Goal: Task Accomplishment & Management: Manage account settings

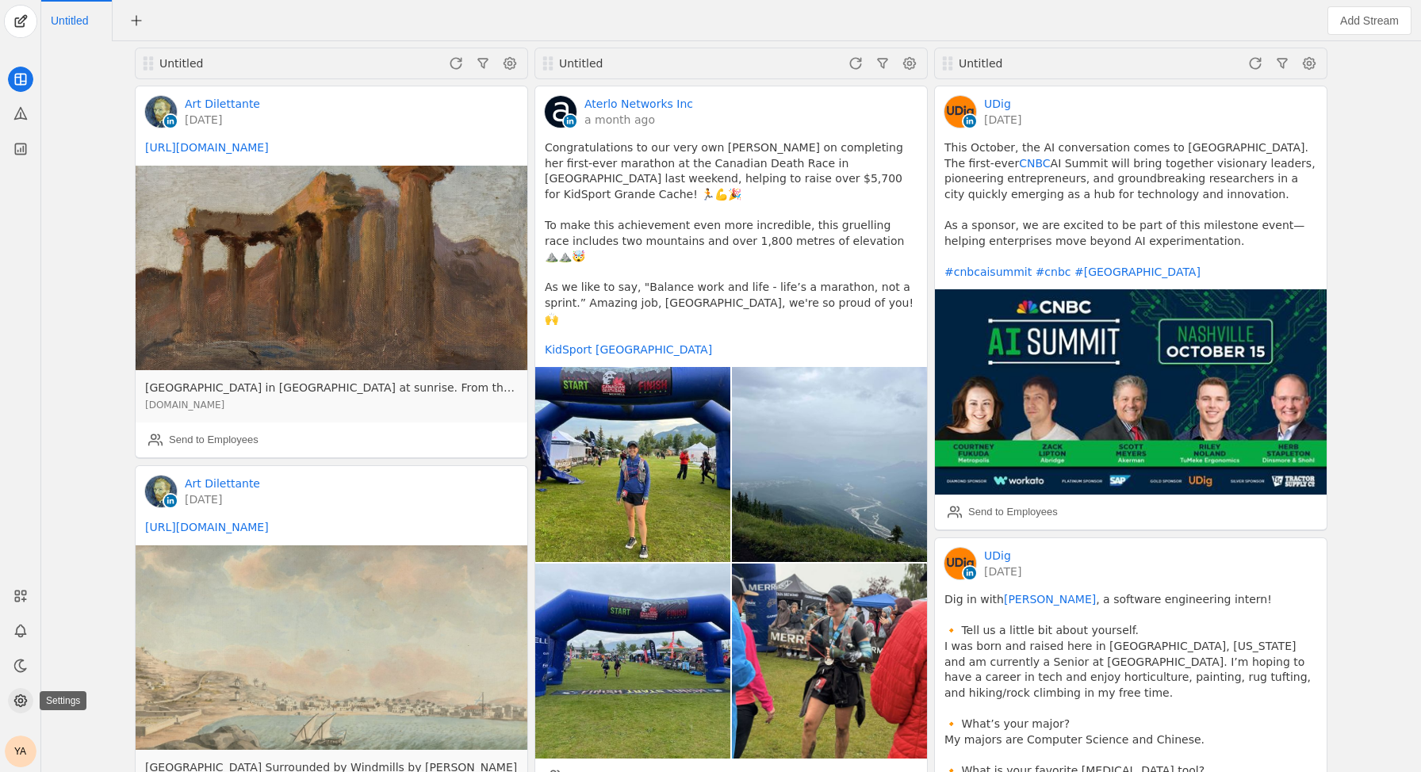
click at [21, 710] on app-icon at bounding box center [20, 700] width 25 height 25
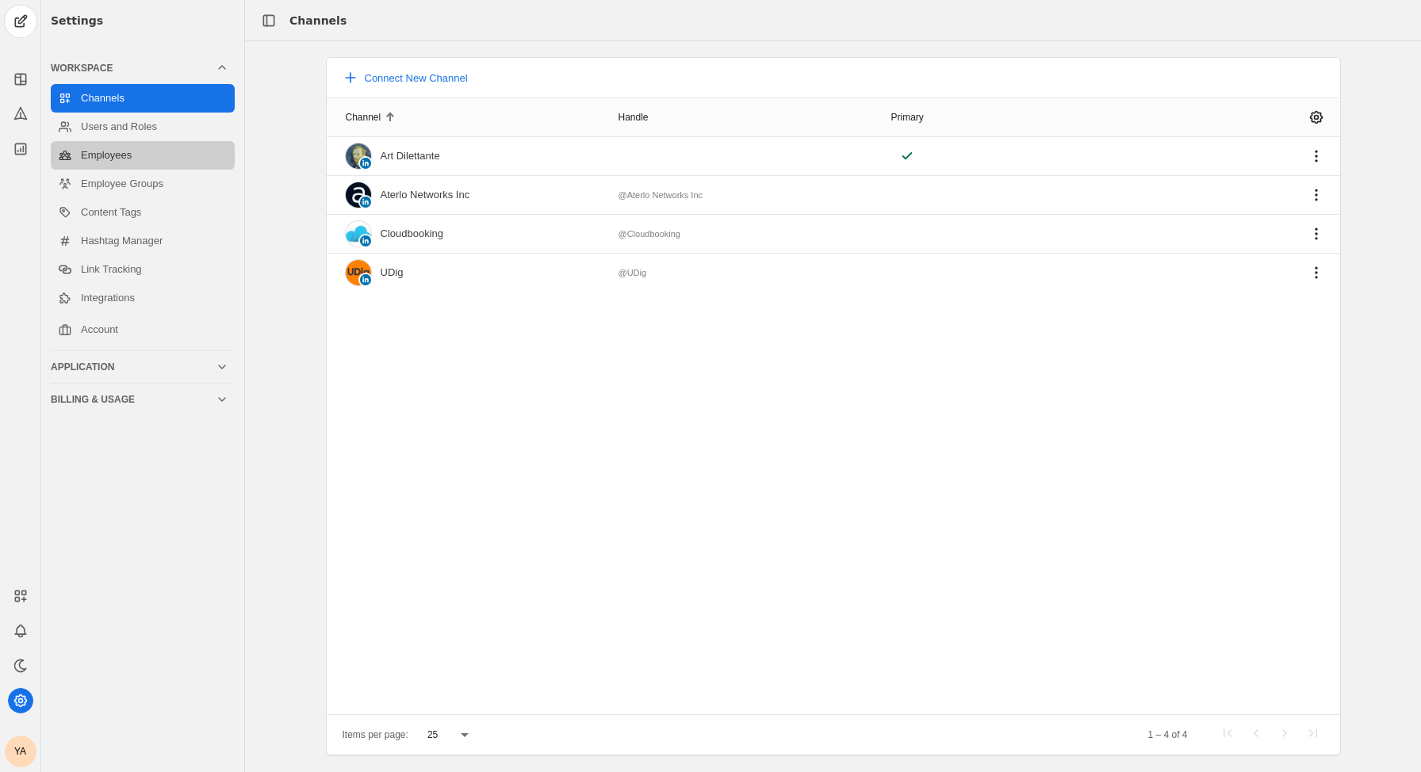
click at [122, 147] on link "Employees" at bounding box center [143, 155] width 184 height 29
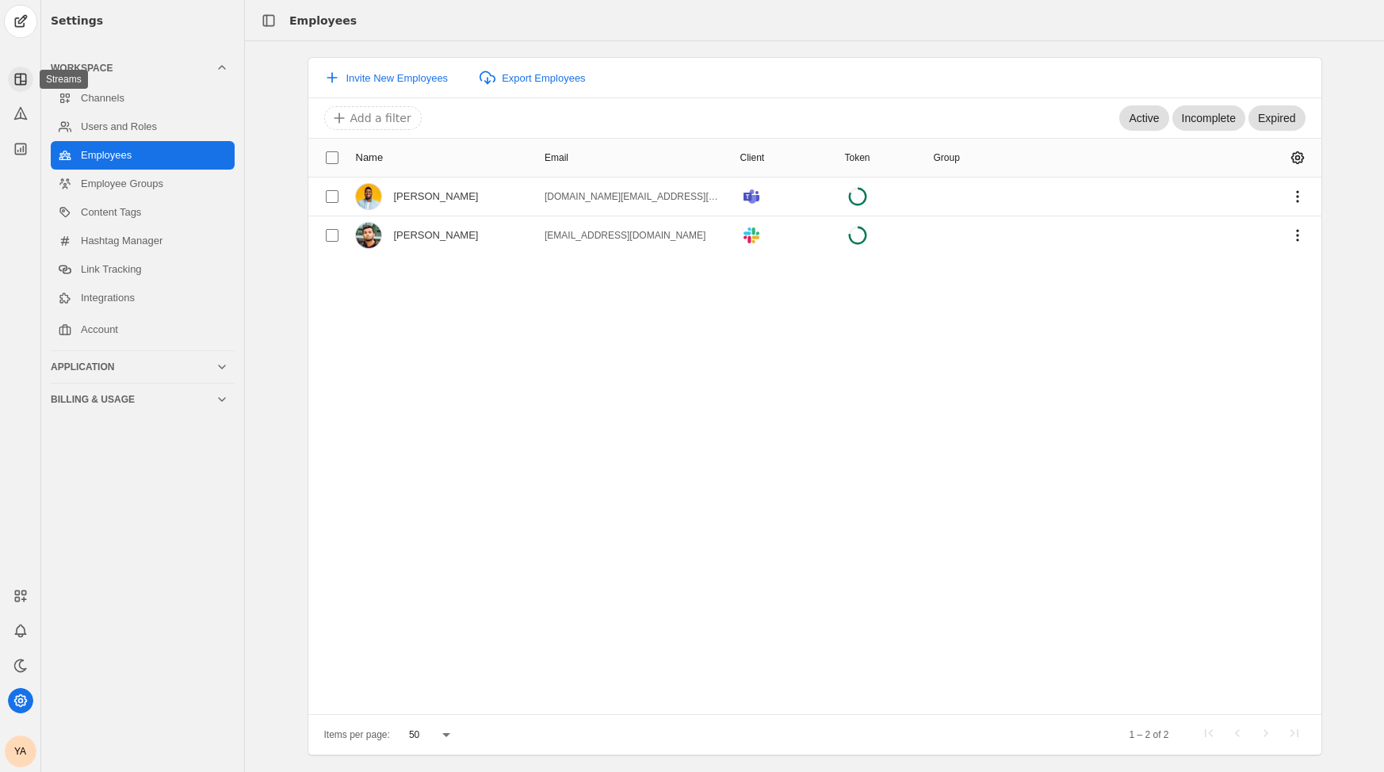
click at [27, 79] on icon at bounding box center [21, 79] width 16 height 16
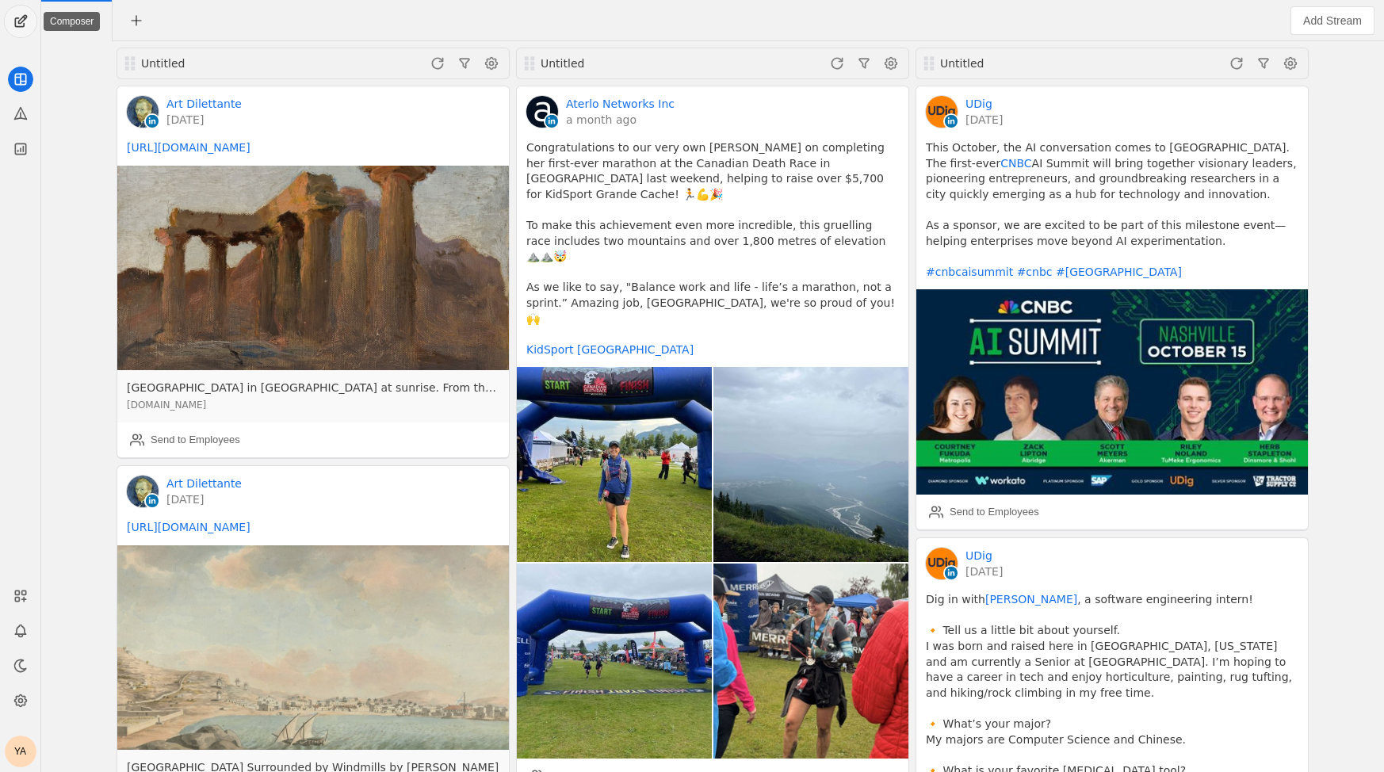
click at [20, 24] on span "undefined" at bounding box center [21, 22] width 32 height 32
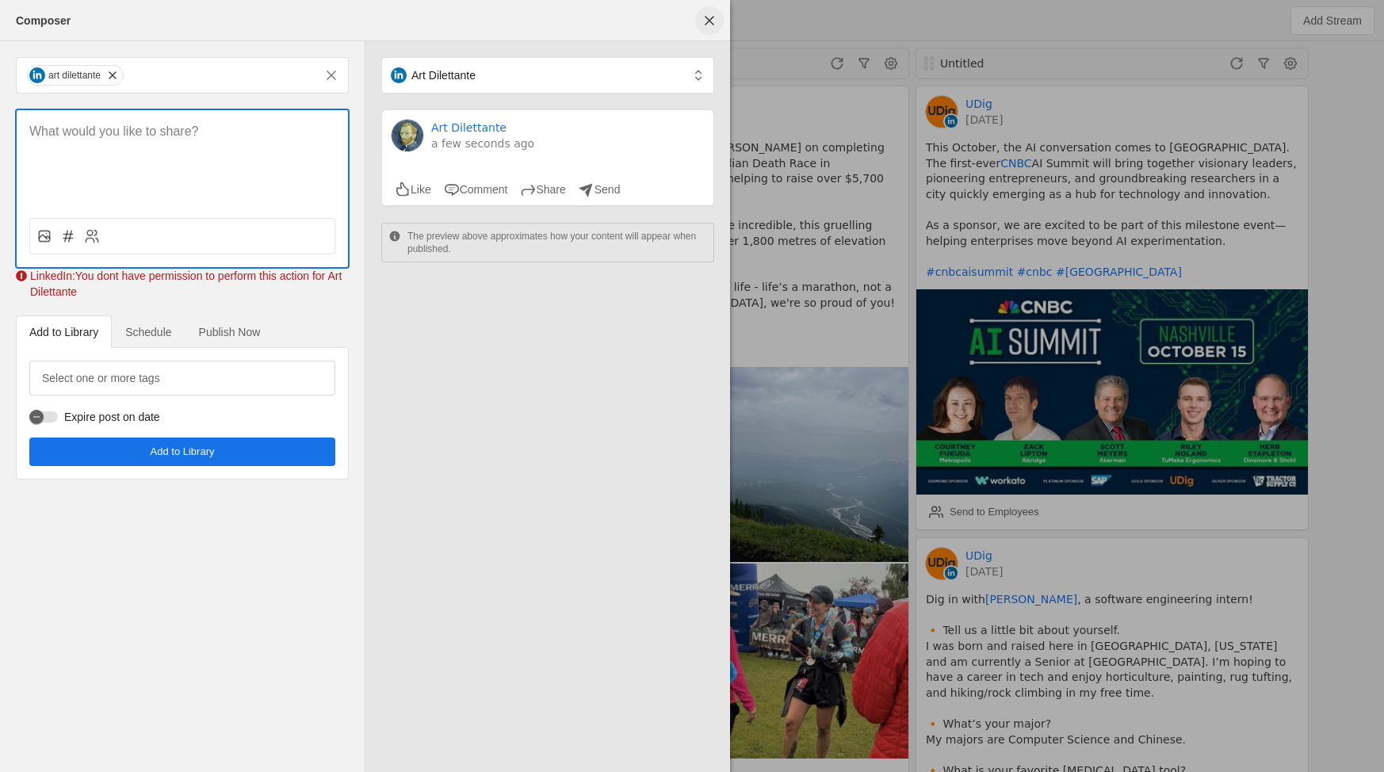
click at [708, 26] on span "undefined" at bounding box center [709, 20] width 29 height 29
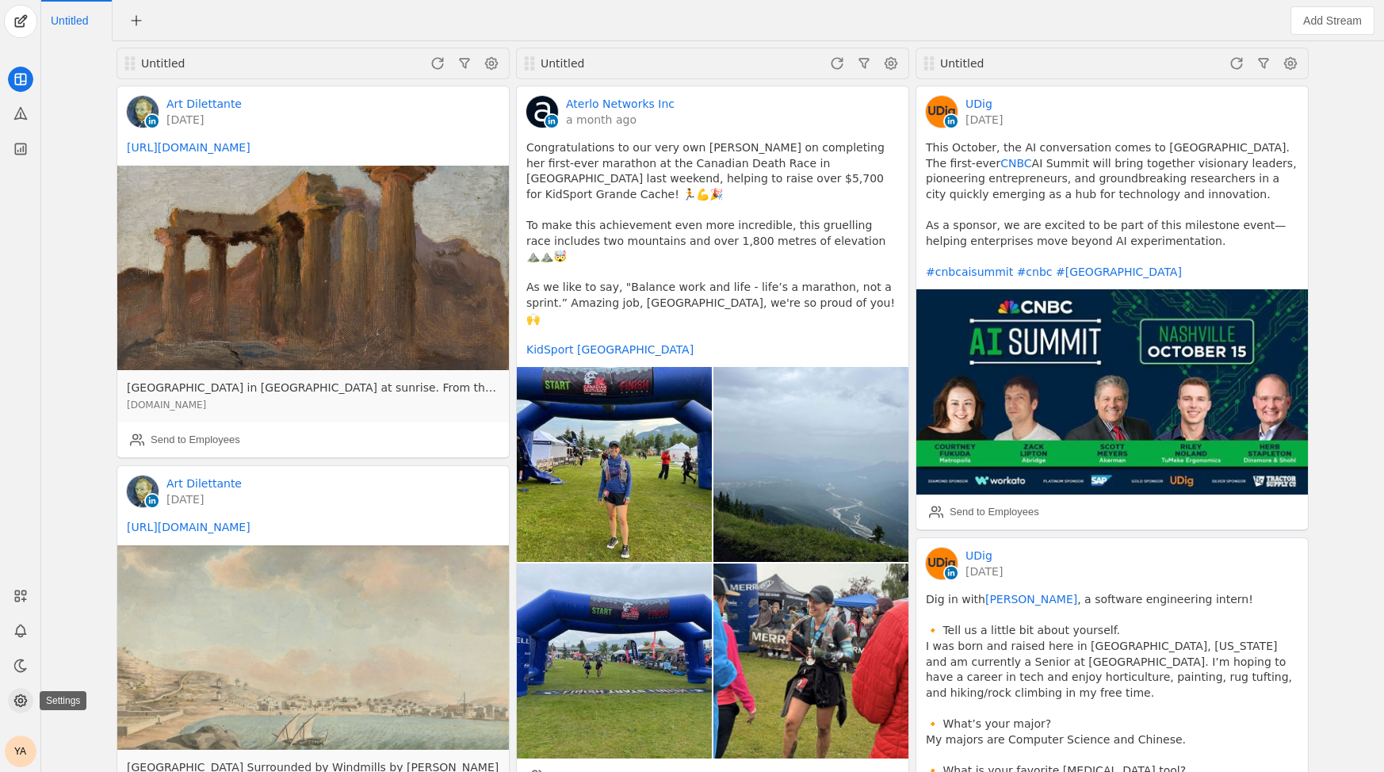
click at [30, 696] on app-icon at bounding box center [20, 700] width 25 height 25
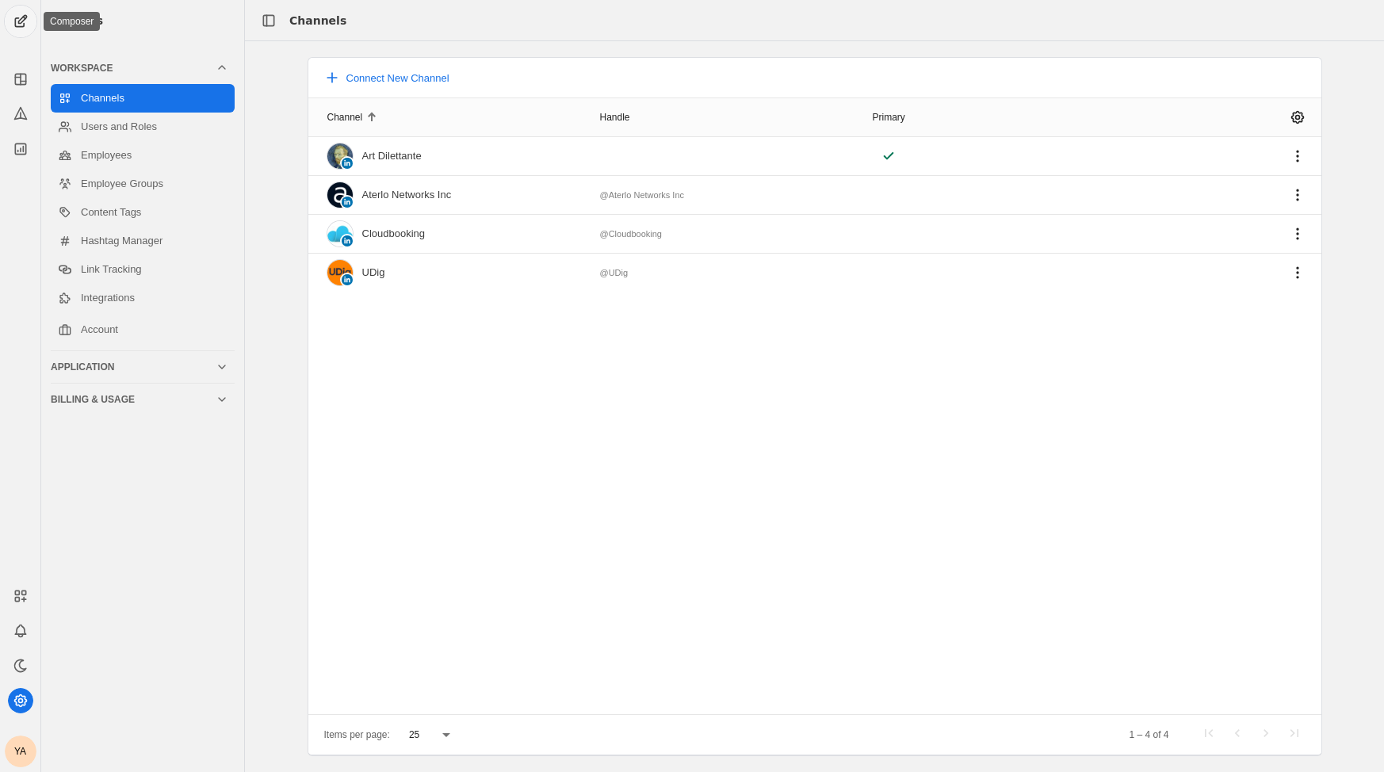
click at [27, 13] on span "undefined" at bounding box center [21, 22] width 32 height 32
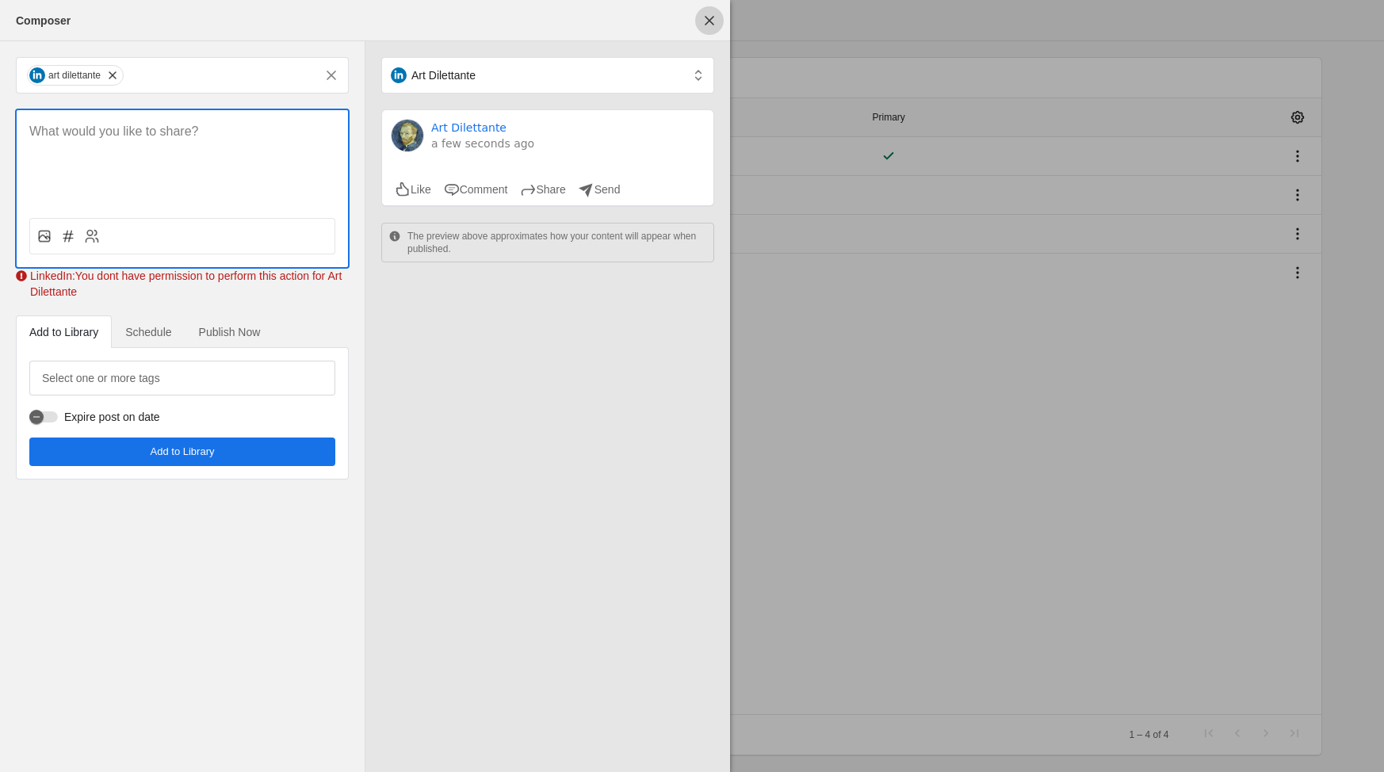
click at [709, 21] on span "undefined" at bounding box center [709, 20] width 29 height 29
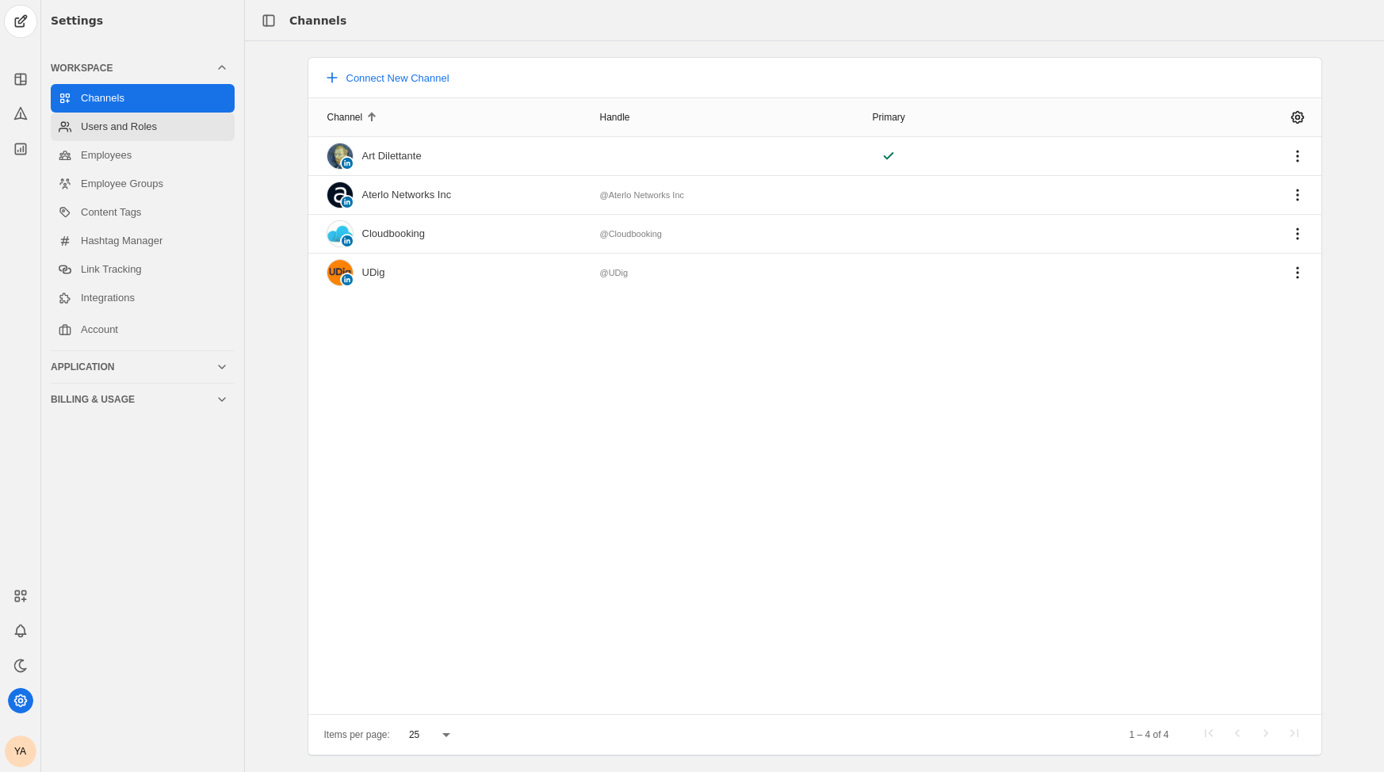
click at [130, 117] on link "Users and Roles" at bounding box center [143, 127] width 184 height 29
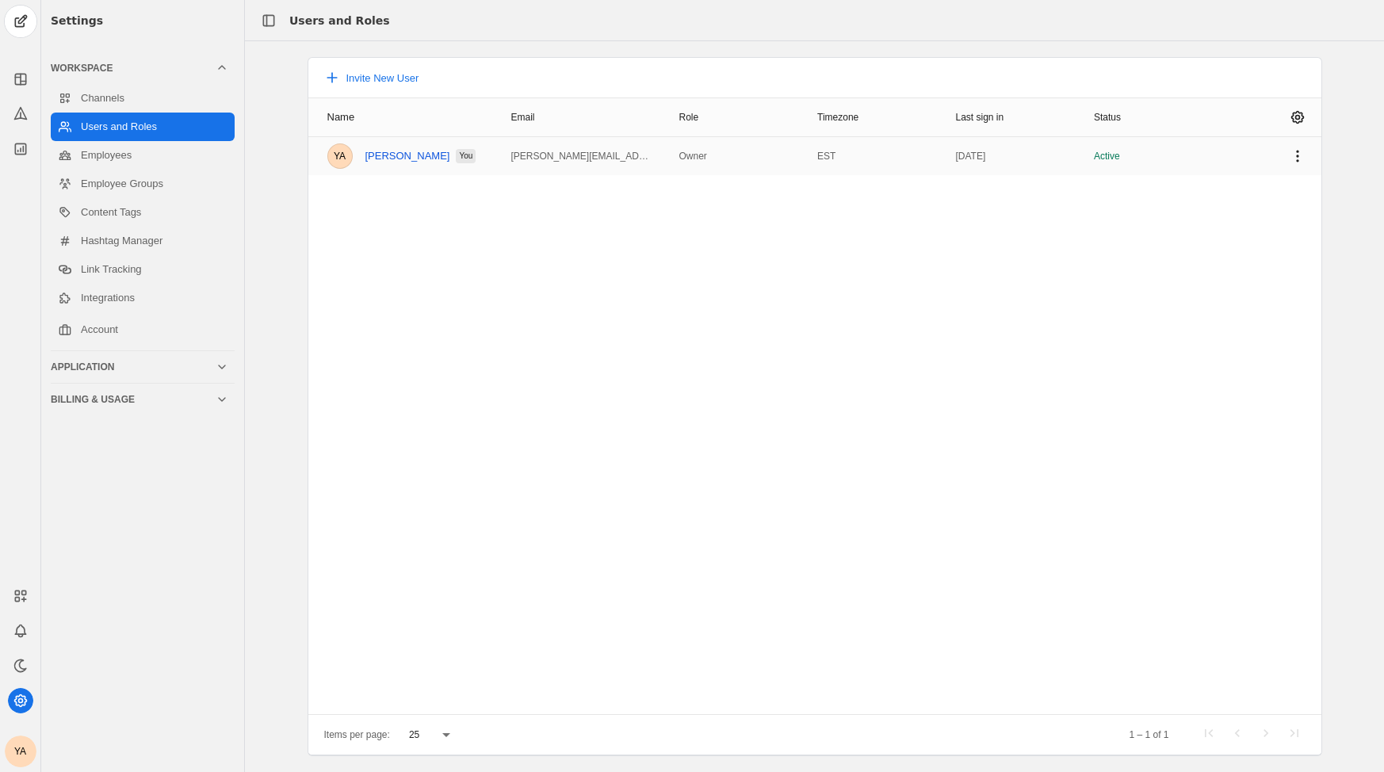
click at [403, 159] on link "[PERSON_NAME]" at bounding box center [408, 156] width 85 height 13
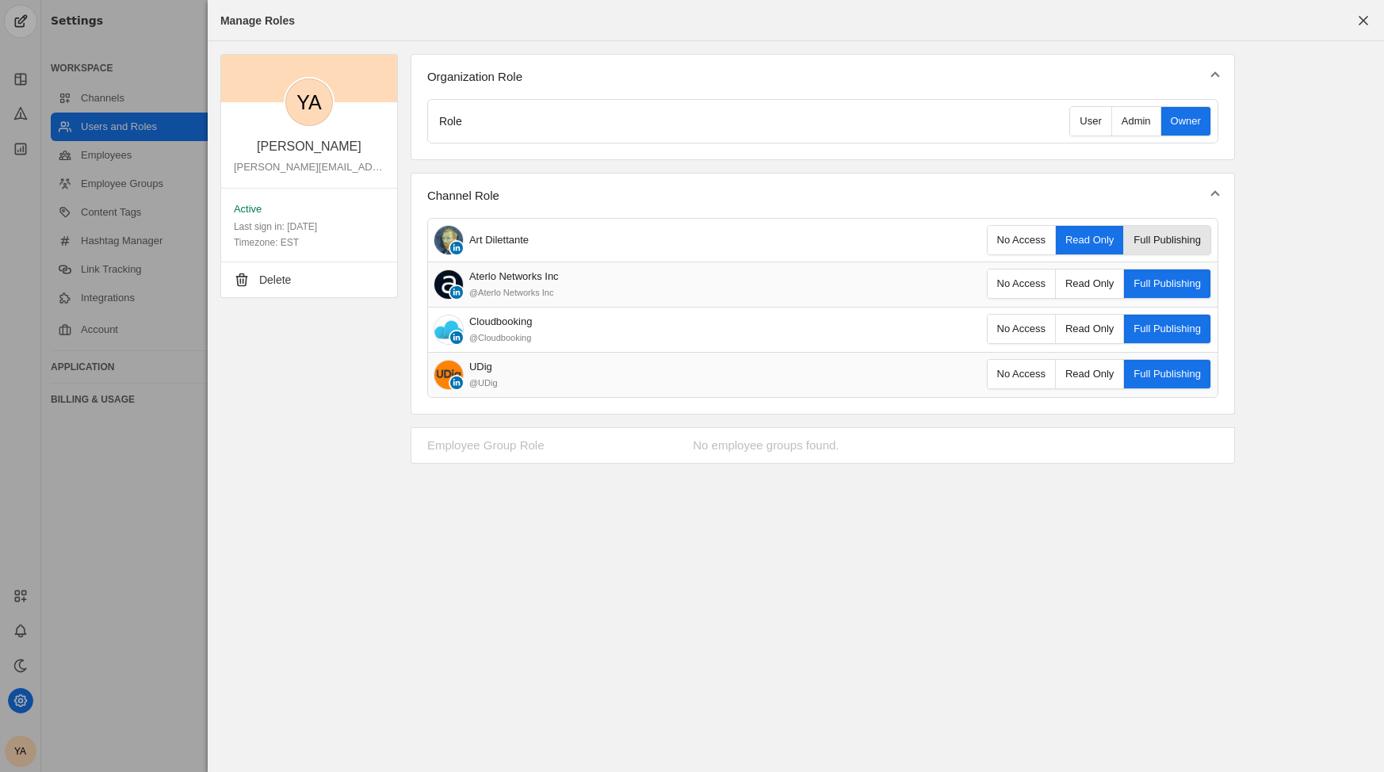
click at [1165, 236] on span "Full Publishing" at bounding box center [1167, 240] width 86 height 29
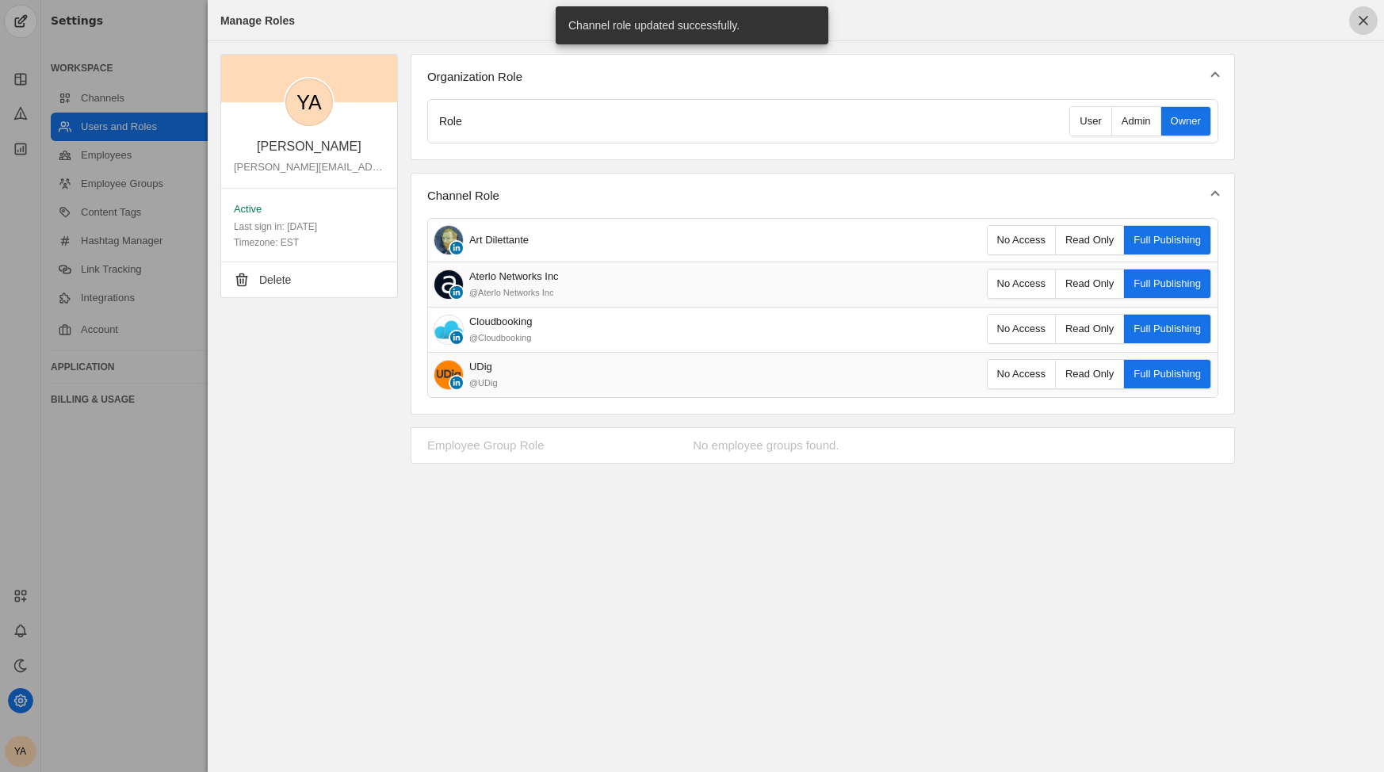
click at [1362, 21] on span "button" at bounding box center [1364, 20] width 29 height 29
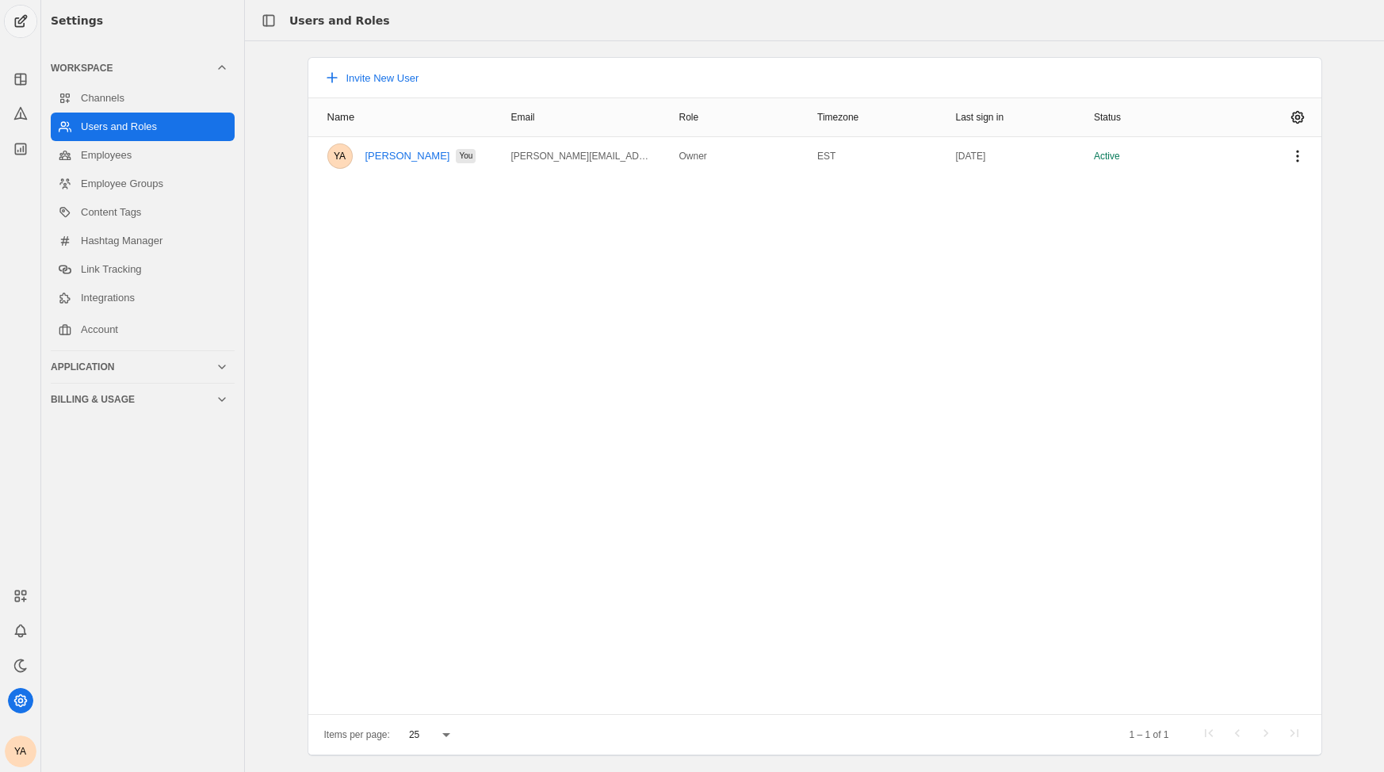
click at [15, 28] on span "undefined" at bounding box center [21, 22] width 32 height 32
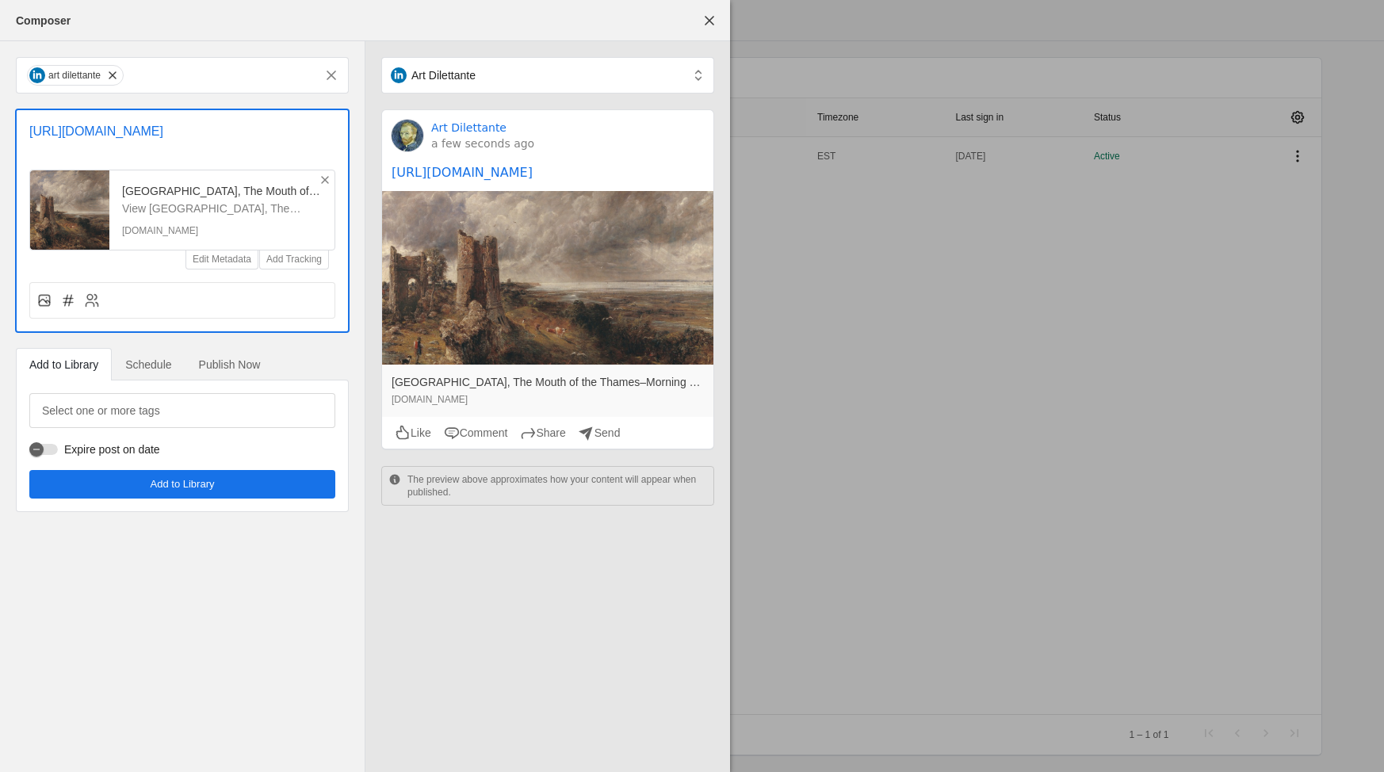
click at [230, 370] on span "Publish Now" at bounding box center [230, 364] width 62 height 11
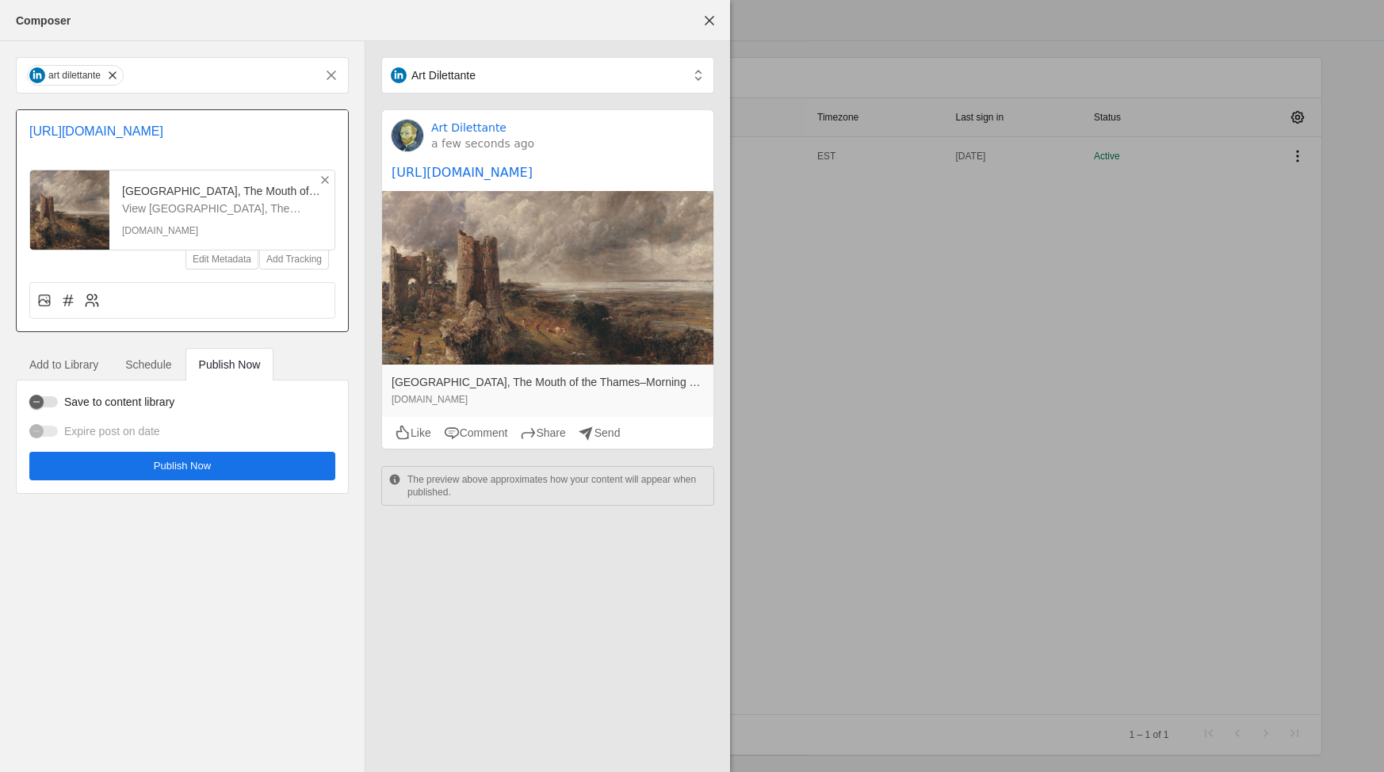
click at [96, 308] on icon at bounding box center [92, 301] width 16 height 16
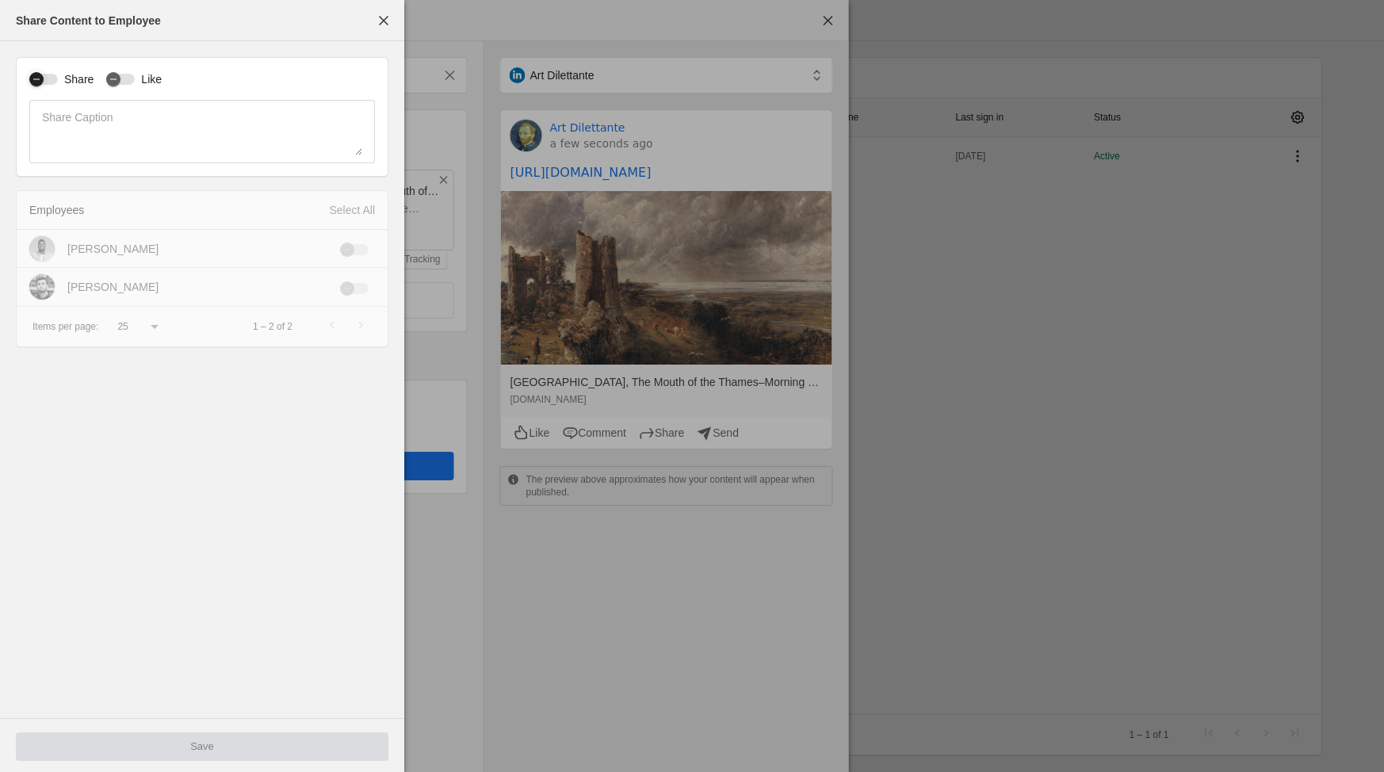
click at [54, 79] on div "button" at bounding box center [43, 79] width 29 height 11
click at [362, 212] on div "Select All" at bounding box center [352, 210] width 46 height 16
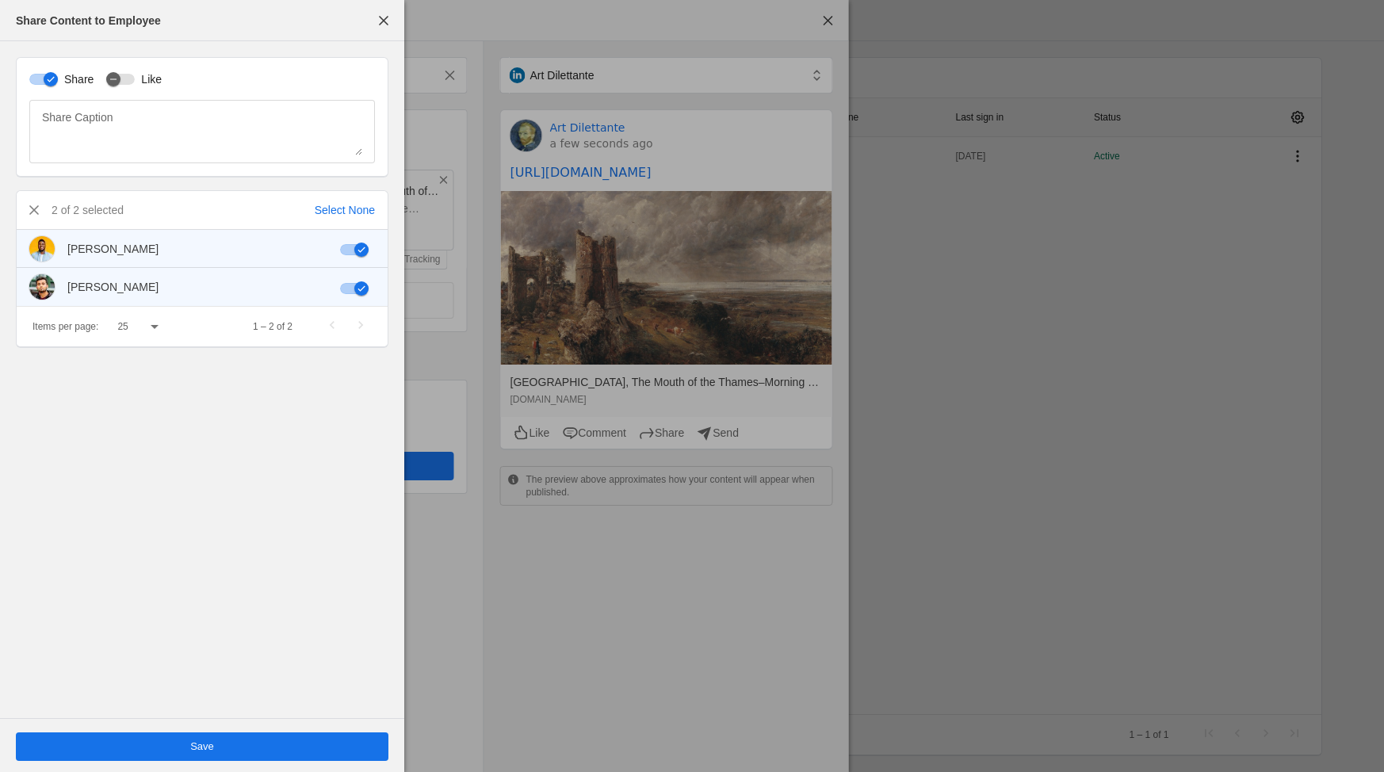
click at [198, 756] on span "undefined" at bounding box center [202, 747] width 373 height 29
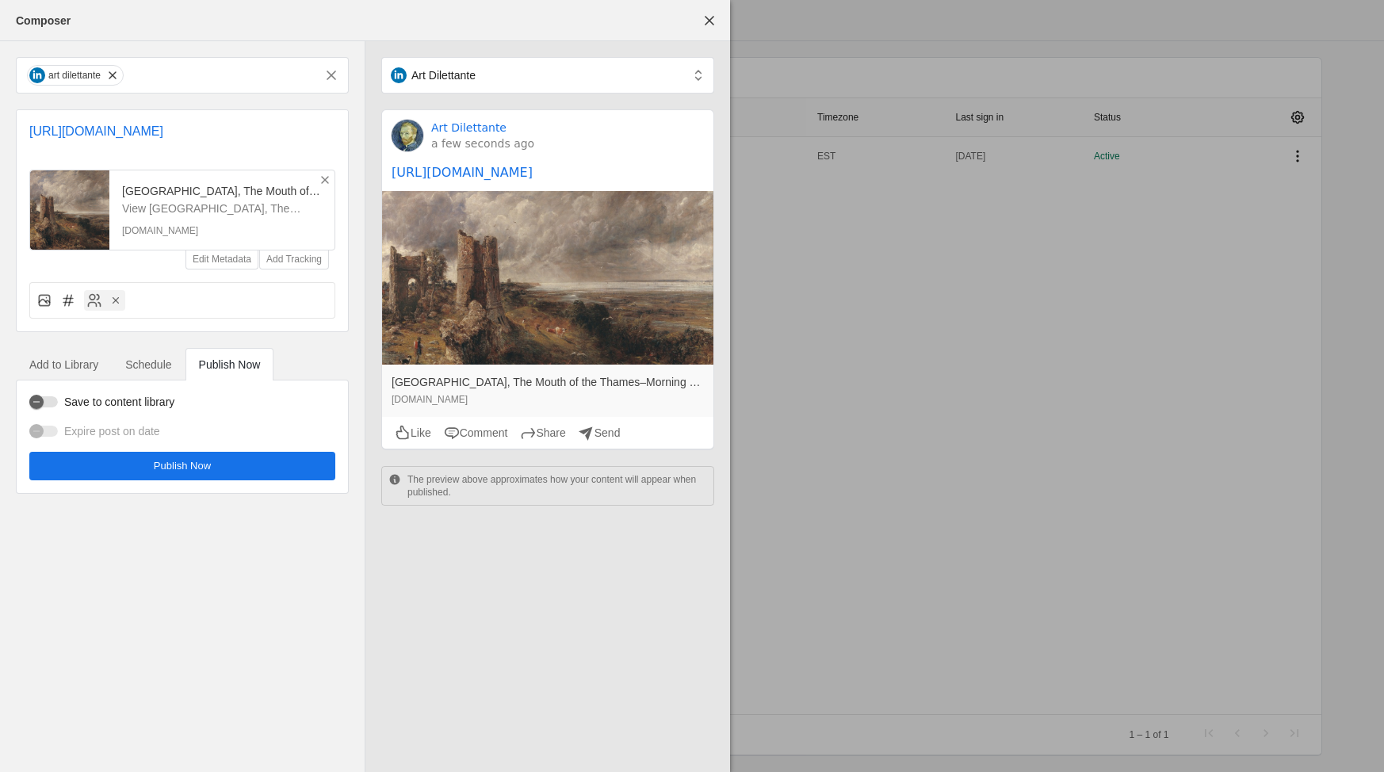
click at [159, 474] on span "Publish Now" at bounding box center [182, 466] width 57 height 16
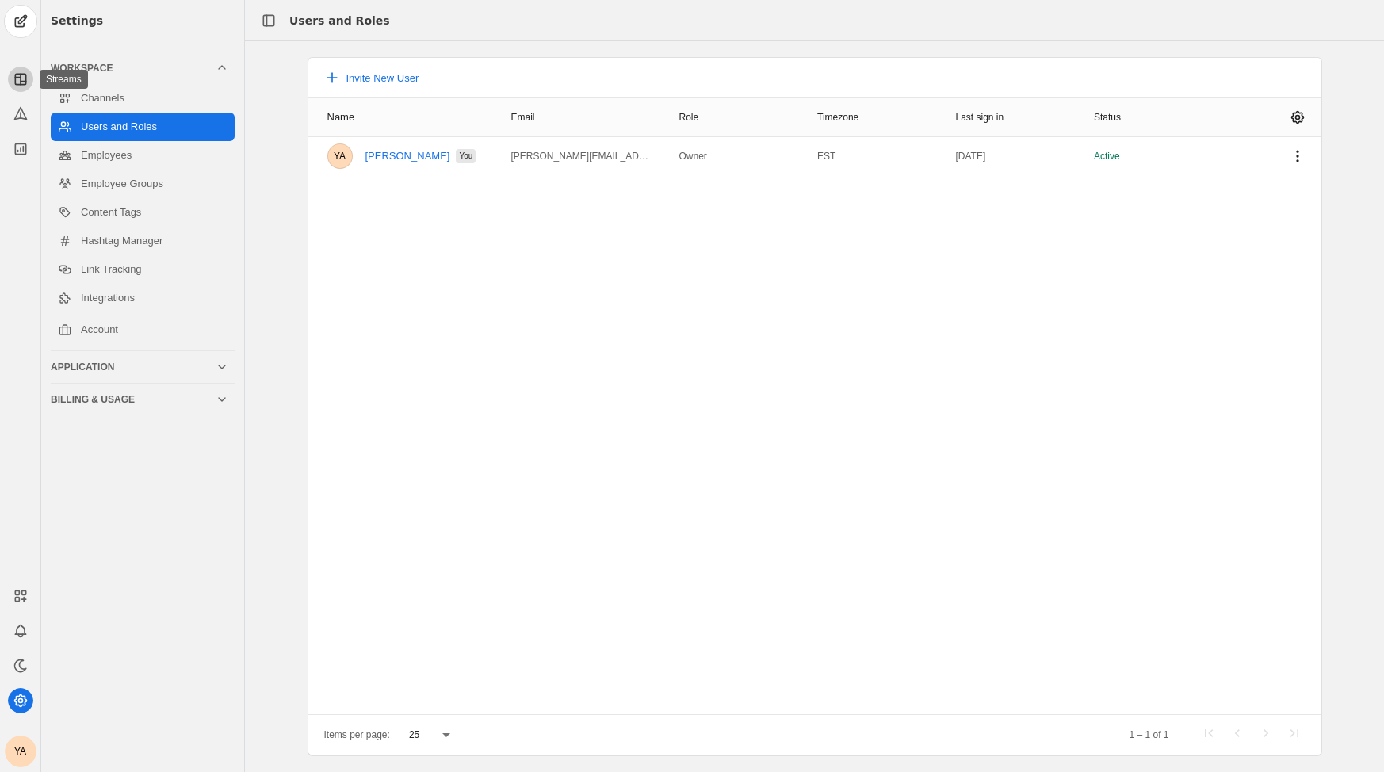
click at [19, 86] on icon at bounding box center [21, 79] width 16 height 16
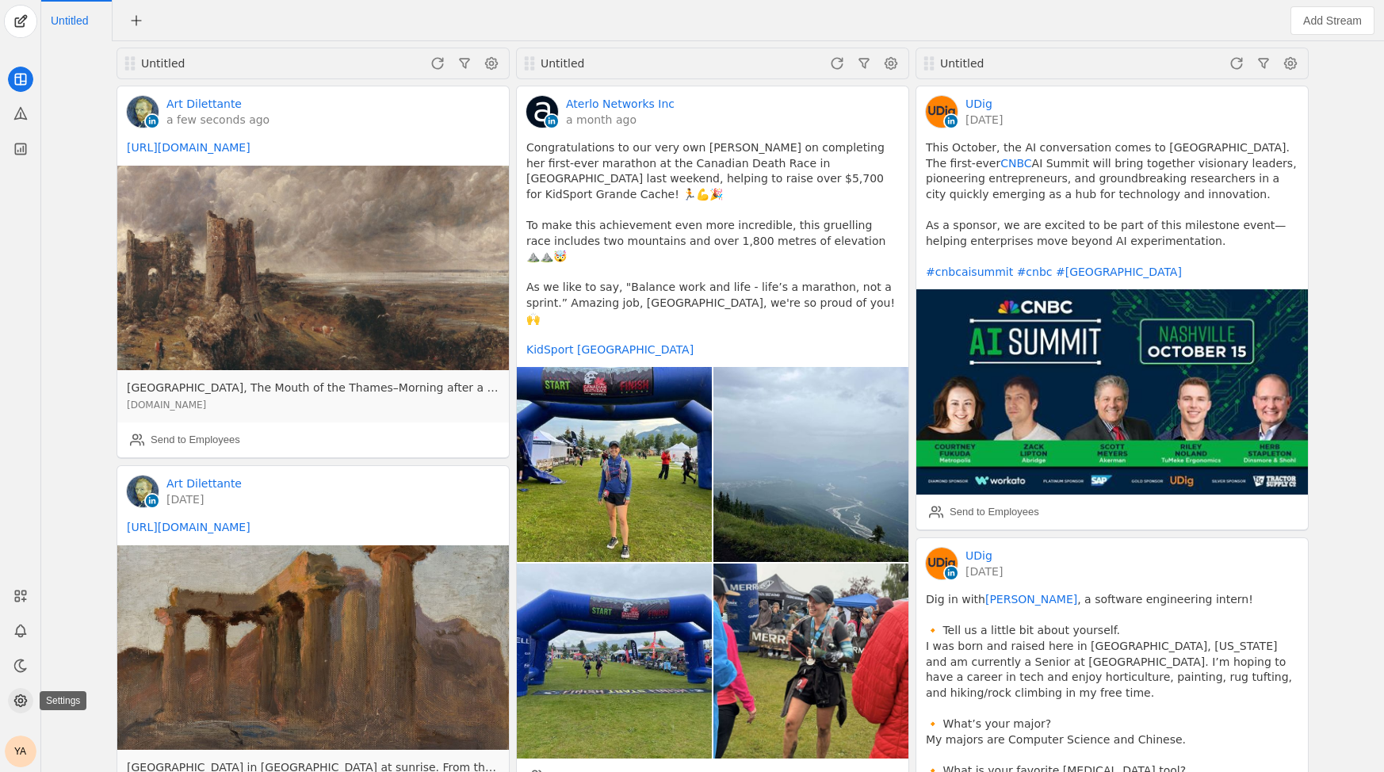
click at [25, 699] on icon at bounding box center [20, 701] width 12 height 12
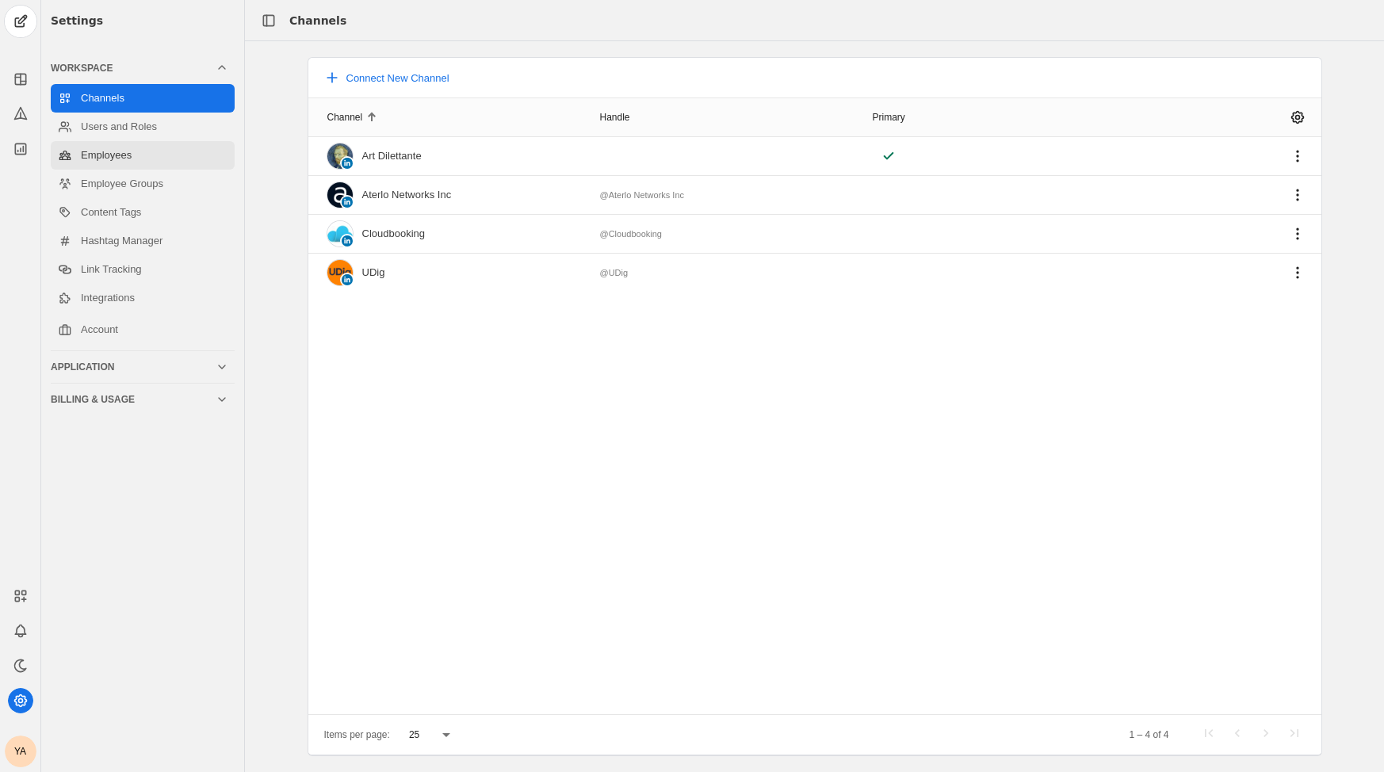
click at [120, 147] on link "Employees" at bounding box center [143, 155] width 184 height 29
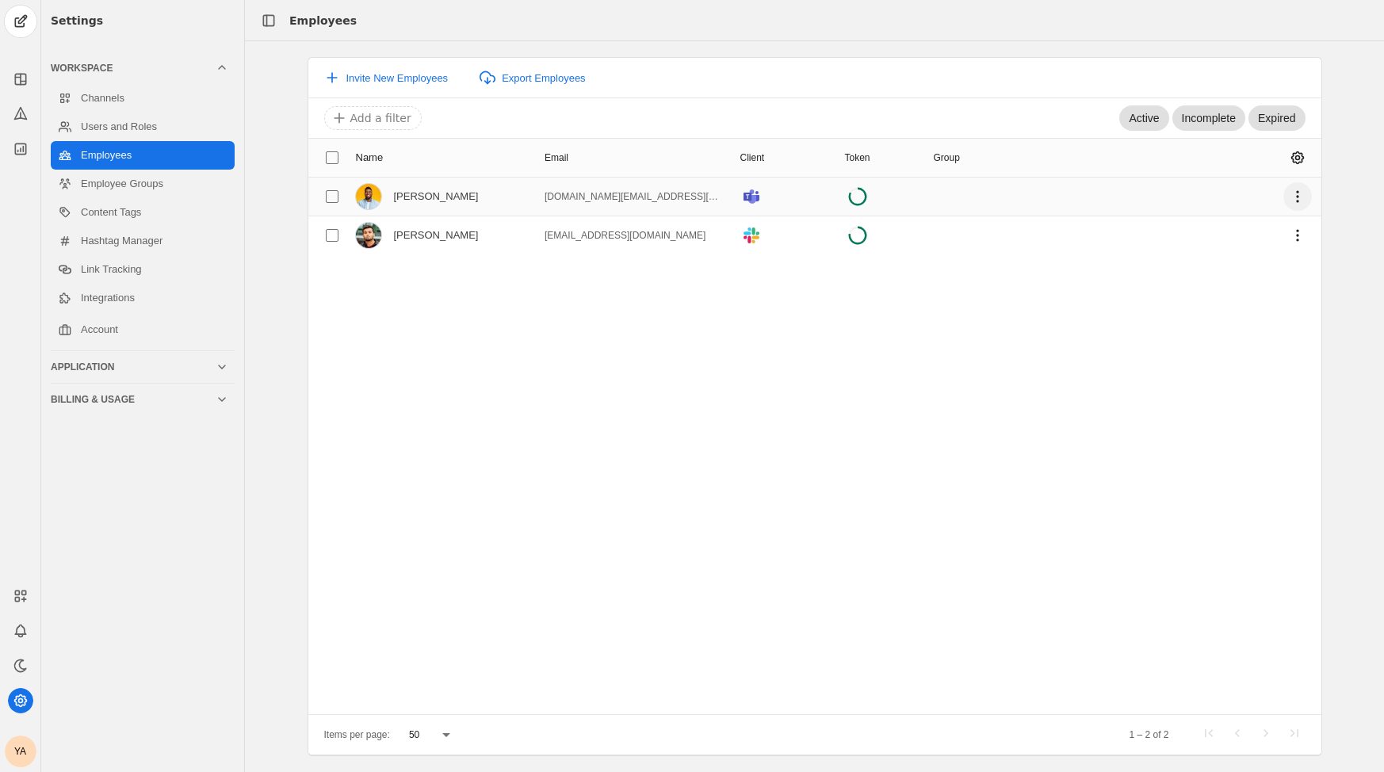
click at [1294, 195] on span "undefined" at bounding box center [1298, 196] width 29 height 29
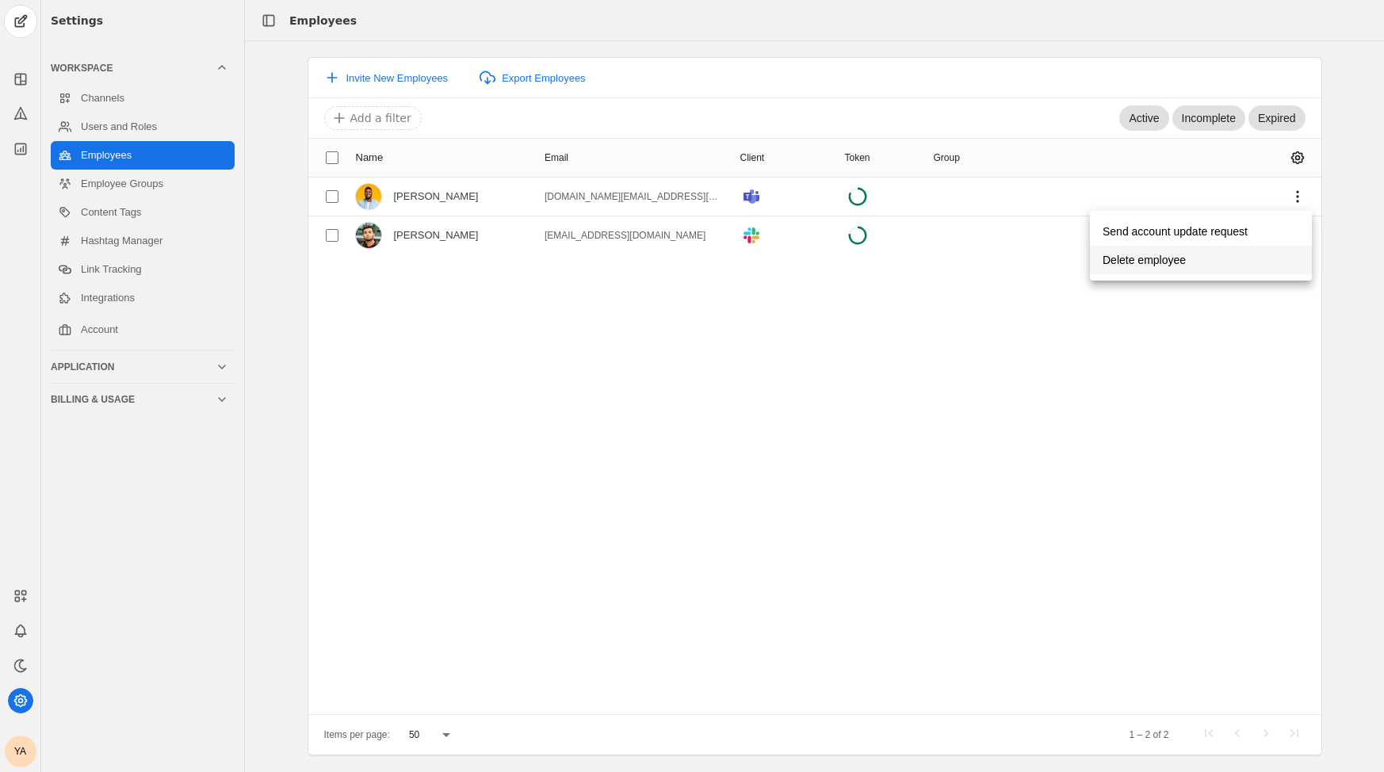
click at [1150, 261] on span "Delete employee" at bounding box center [1144, 260] width 83 height 29
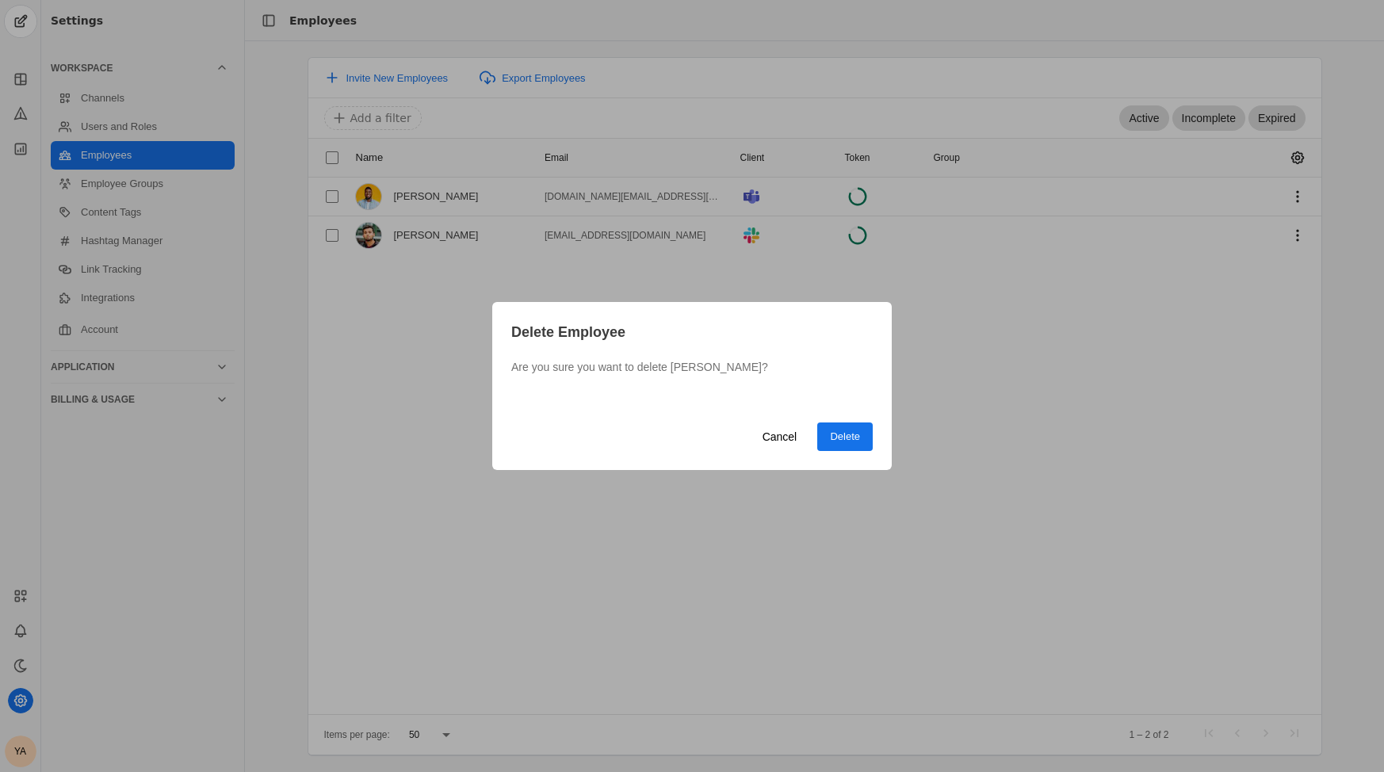
click at [848, 436] on span "Delete" at bounding box center [845, 437] width 30 height 16
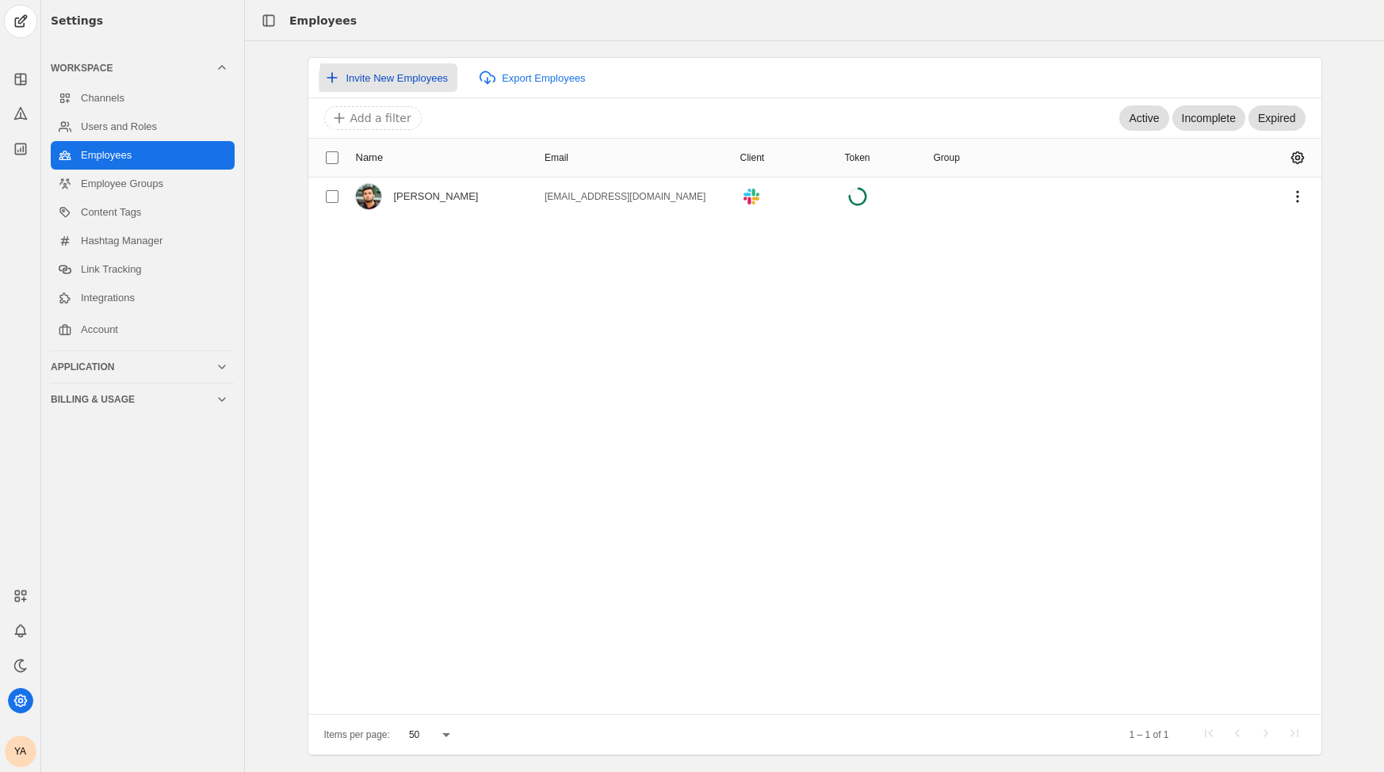
click at [409, 82] on span "Invite New Employees" at bounding box center [397, 78] width 102 height 12
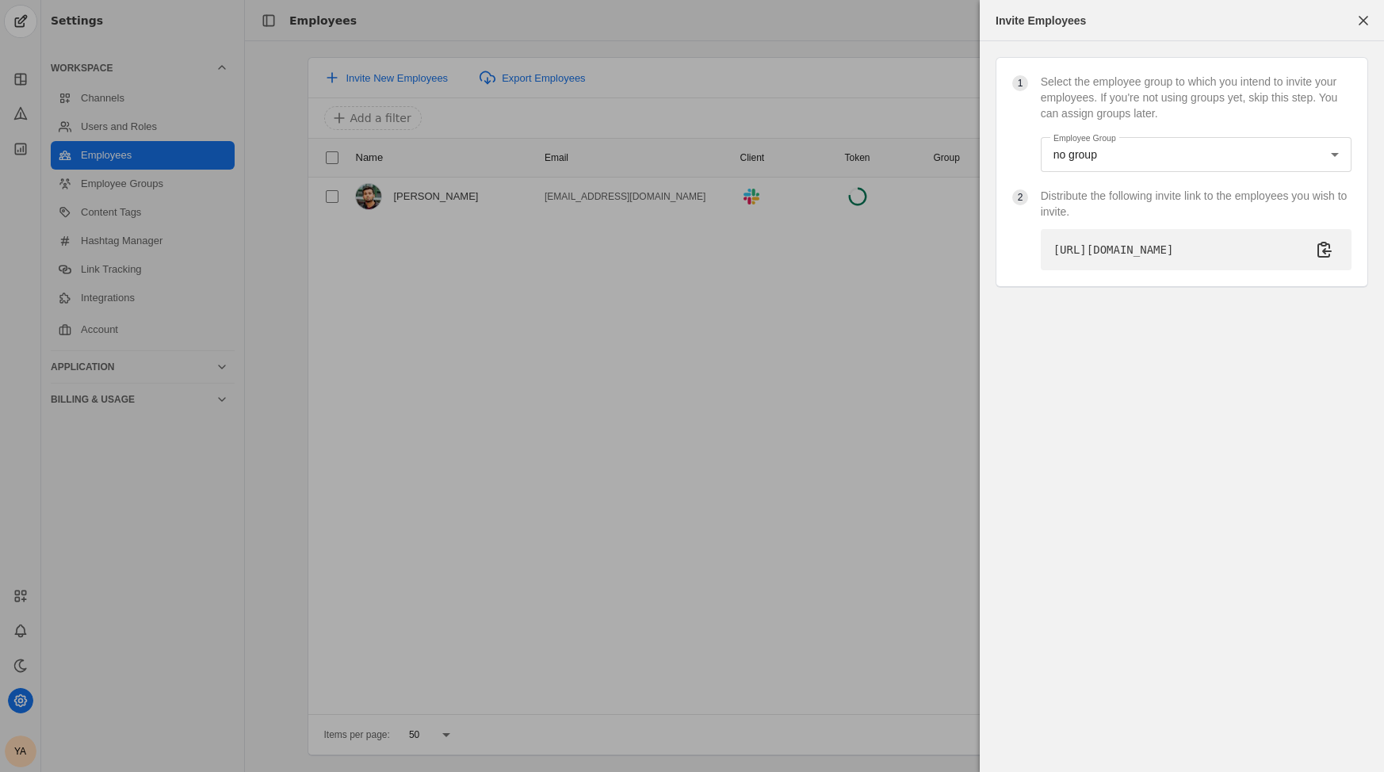
click at [1323, 270] on div "https://app.socialweaver.com/auth/employee/0197ba14-fd4e-7ade-9b56-035e1ebf9e96…" at bounding box center [1196, 249] width 311 height 41
click at [1328, 260] on span "undefined" at bounding box center [1325, 249] width 29 height 29
click at [838, 441] on div at bounding box center [692, 386] width 1384 height 772
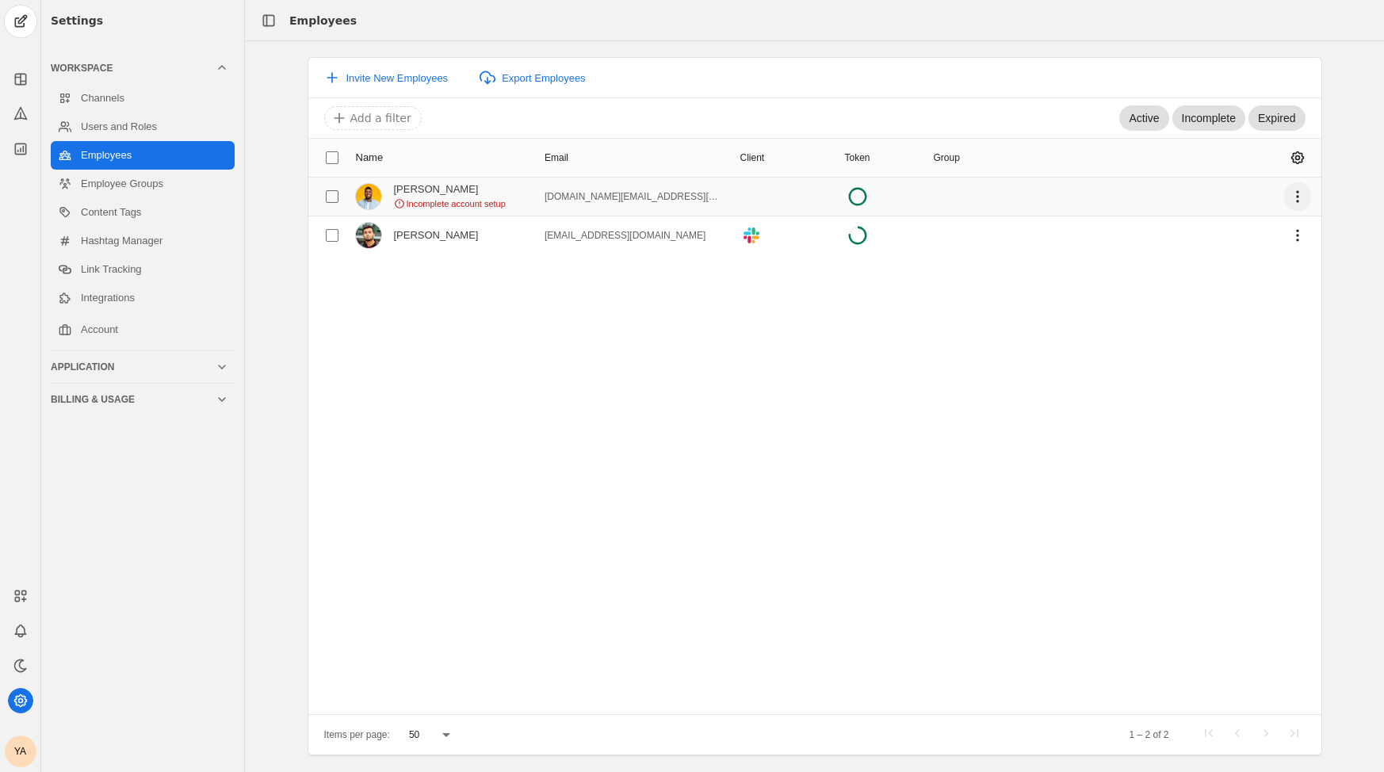
click at [1296, 193] on span "undefined" at bounding box center [1298, 196] width 29 height 29
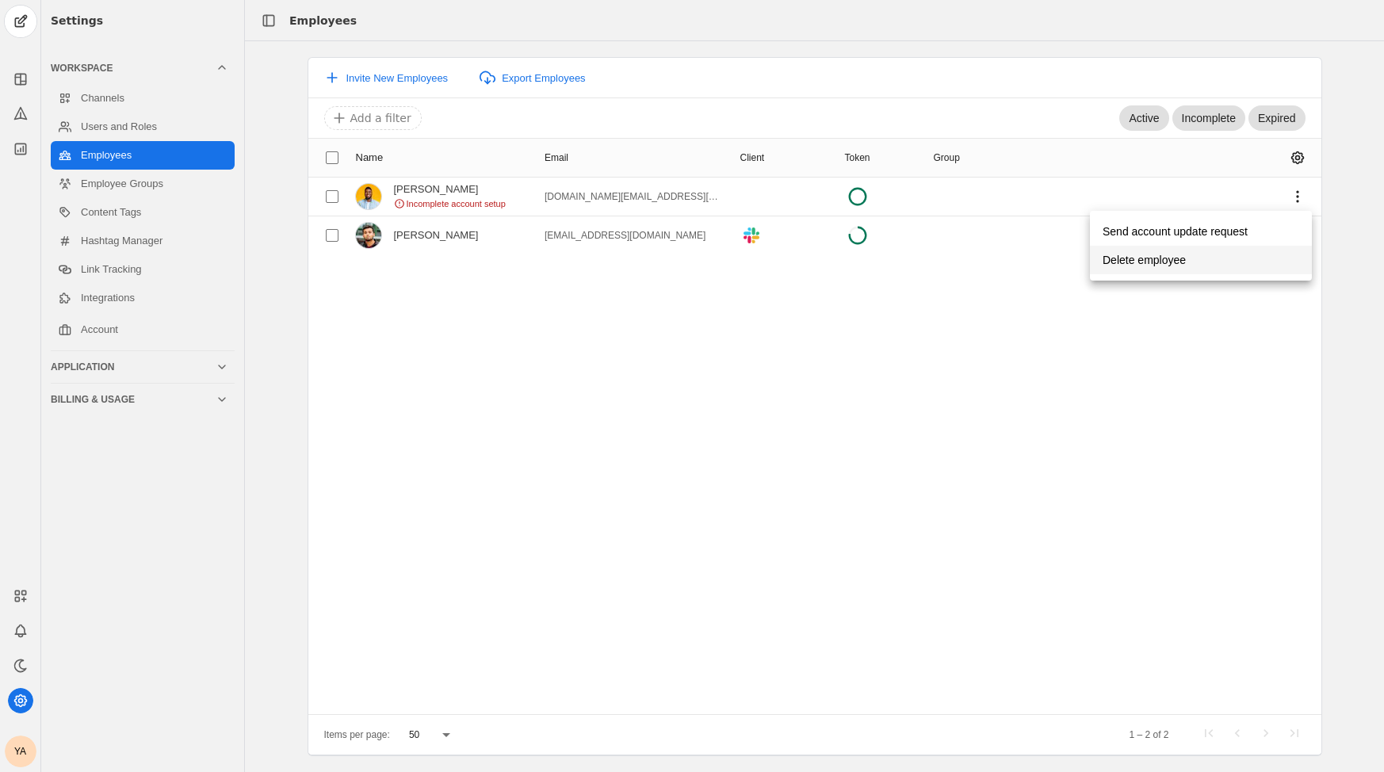
click at [1164, 256] on span "Delete employee" at bounding box center [1144, 260] width 83 height 29
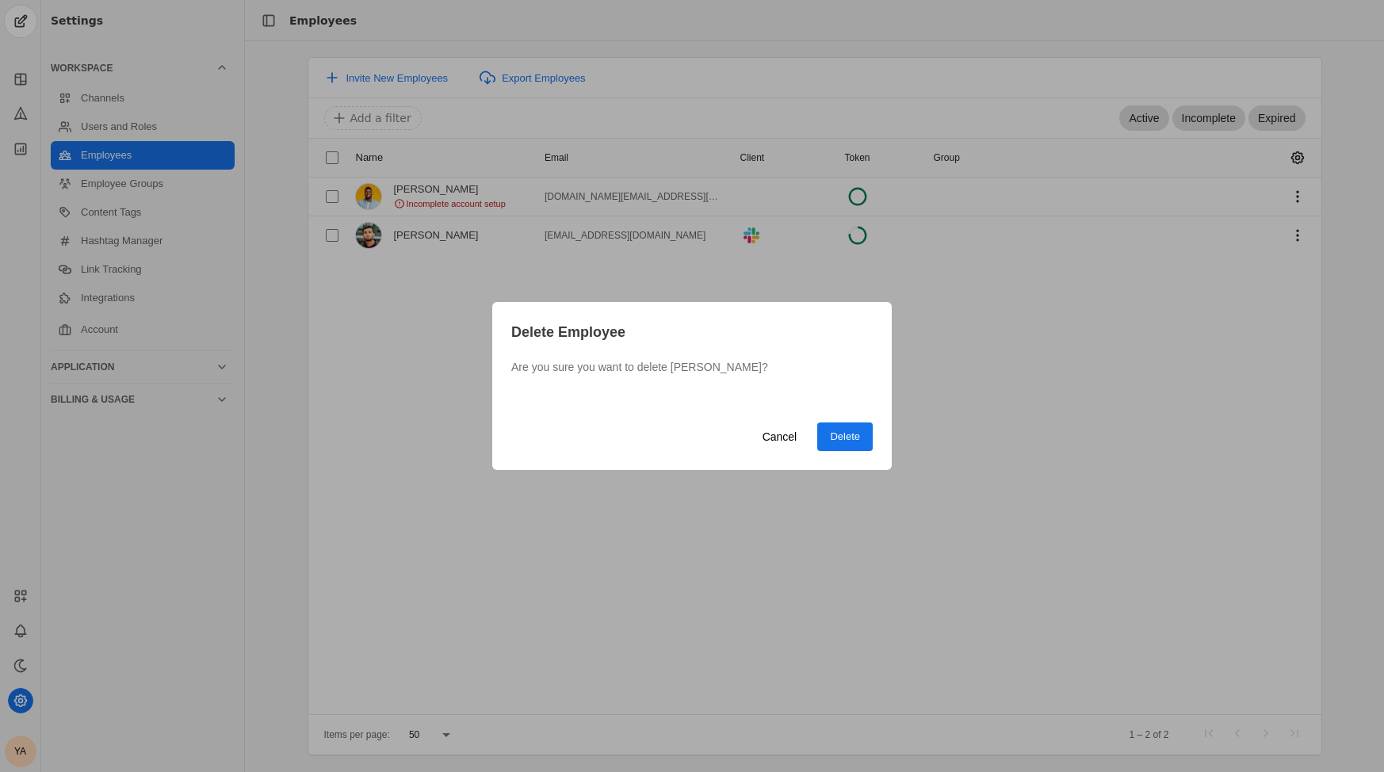
click at [861, 433] on span "undefined" at bounding box center [845, 437] width 56 height 29
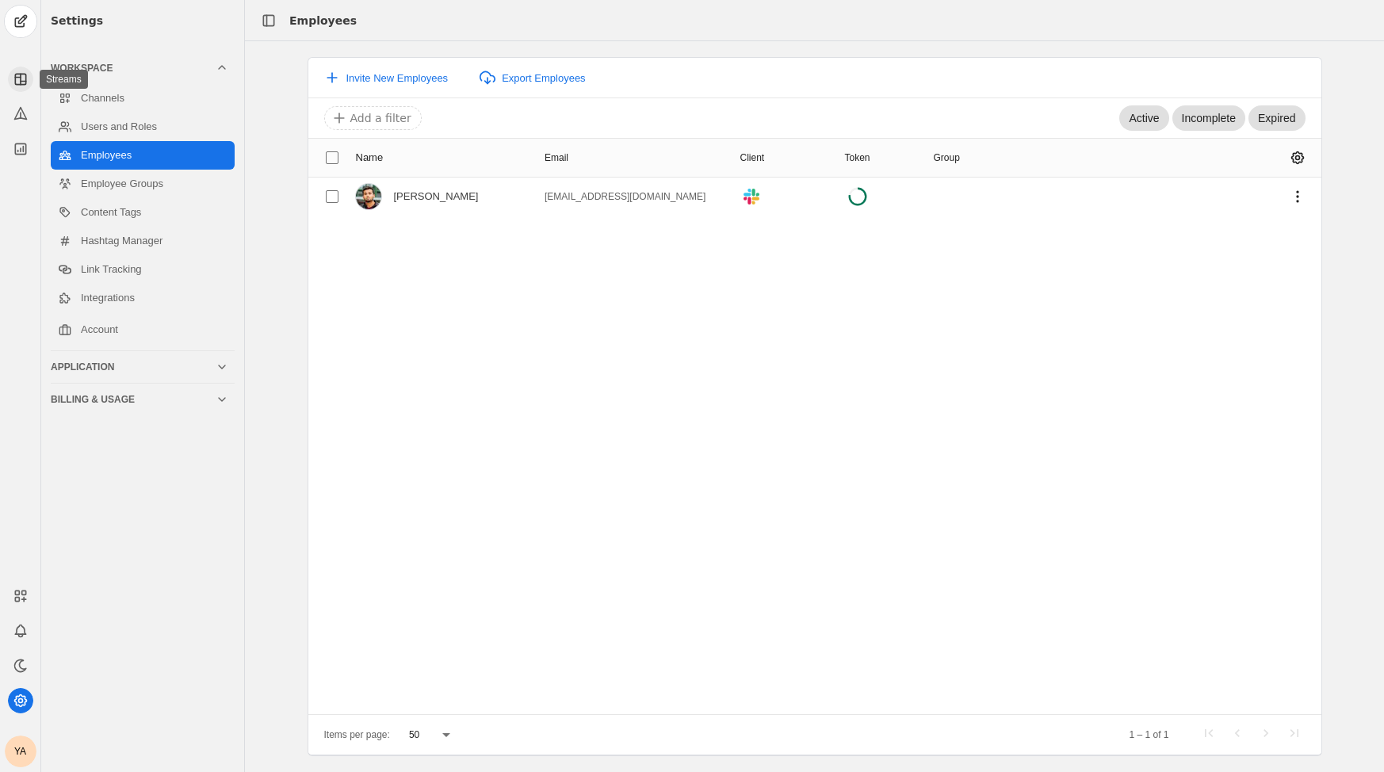
click at [19, 82] on icon at bounding box center [21, 79] width 16 height 16
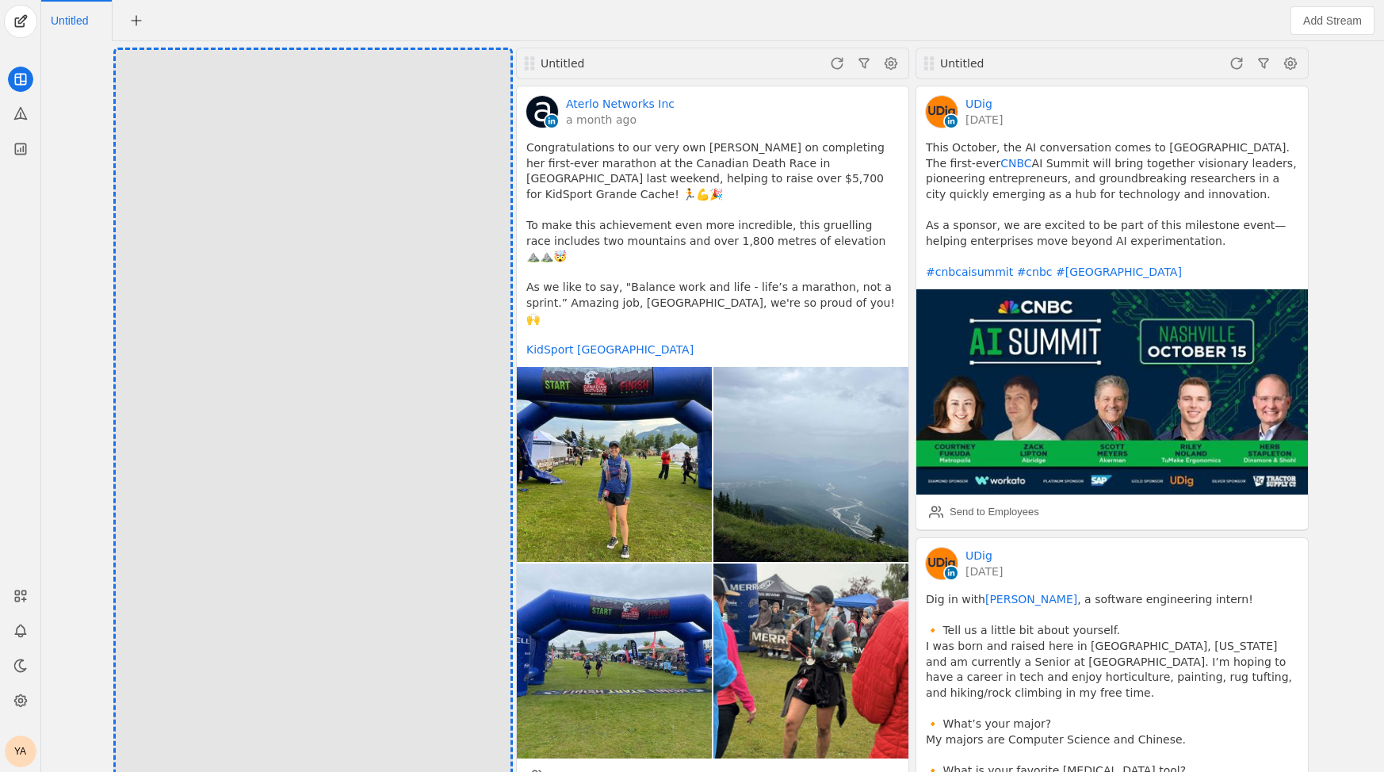
drag, startPoint x: 135, startPoint y: 65, endPoint x: 163, endPoint y: 65, distance: 27.8
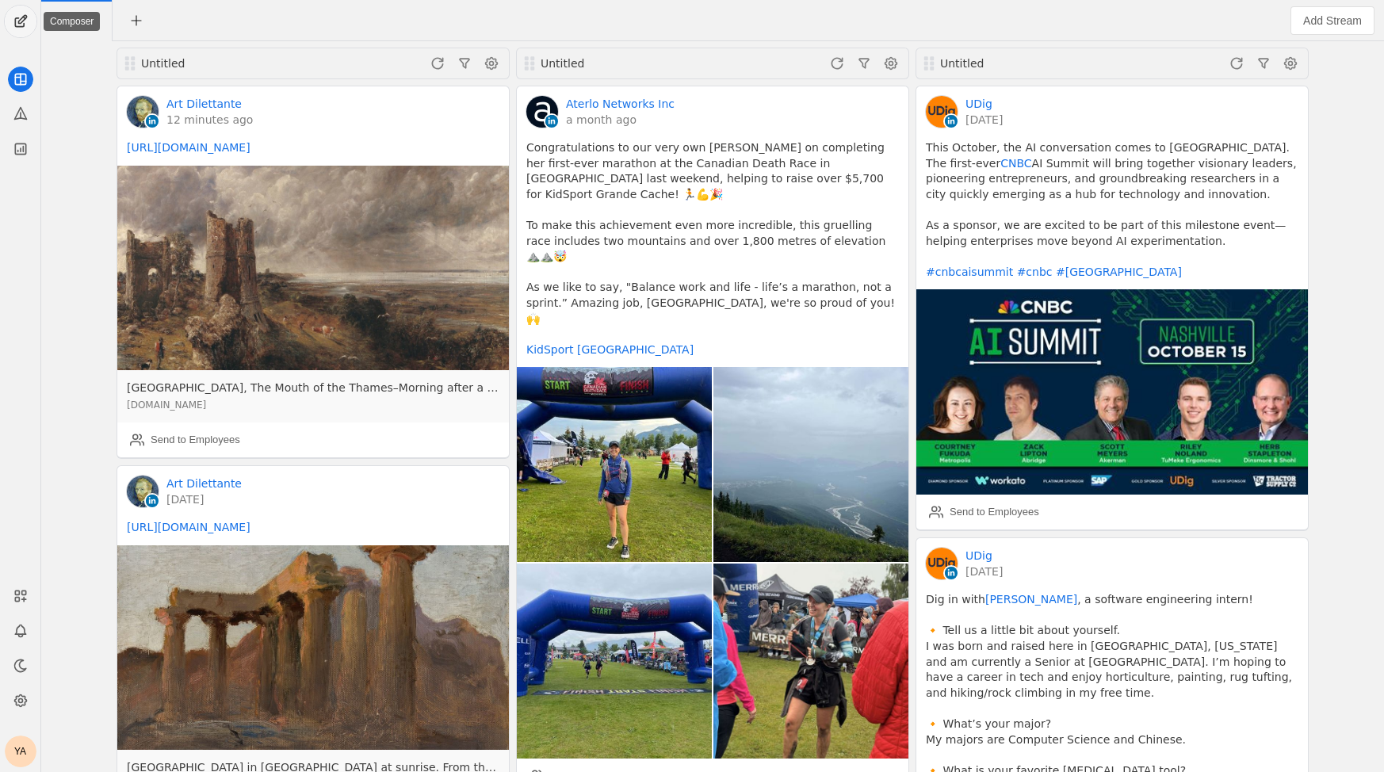
click at [20, 30] on span "undefined" at bounding box center [21, 22] width 32 height 32
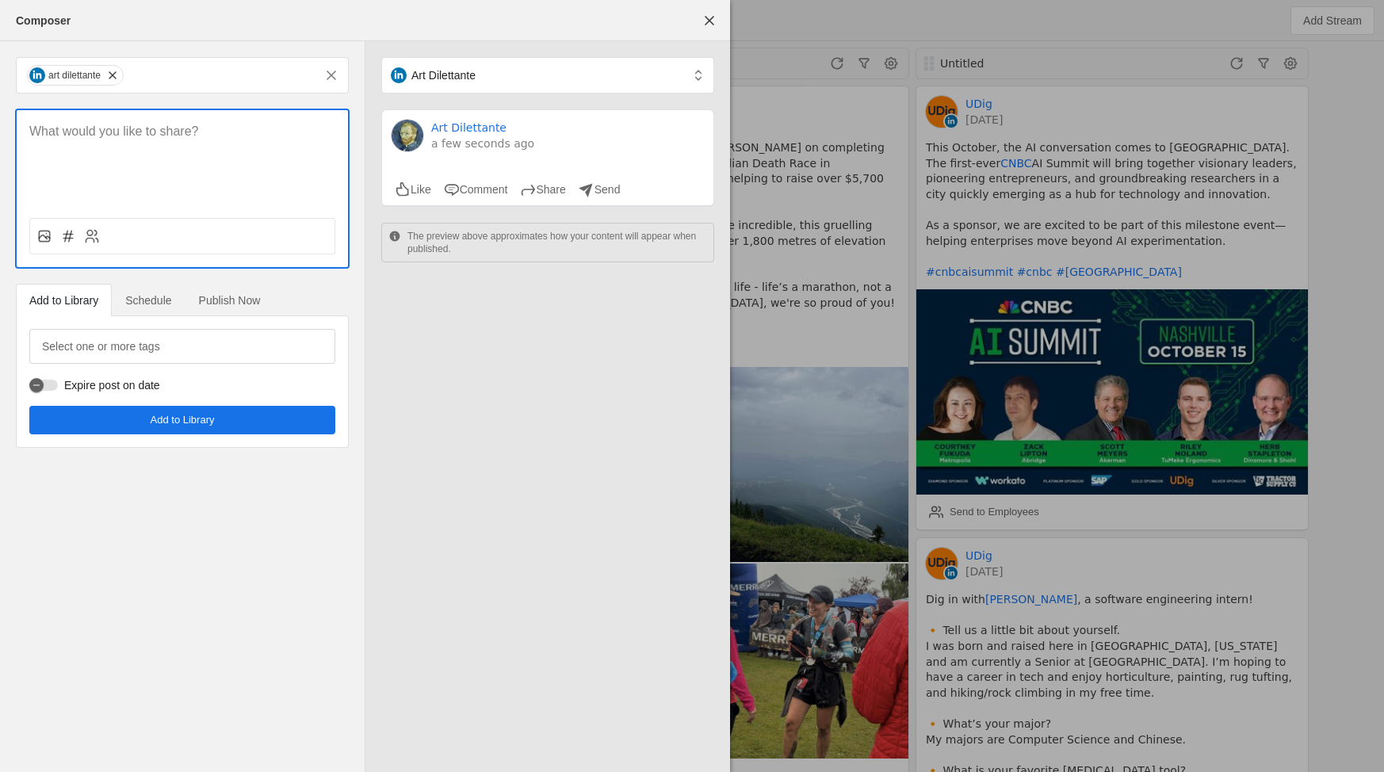
click at [176, 136] on p at bounding box center [182, 132] width 306 height 18
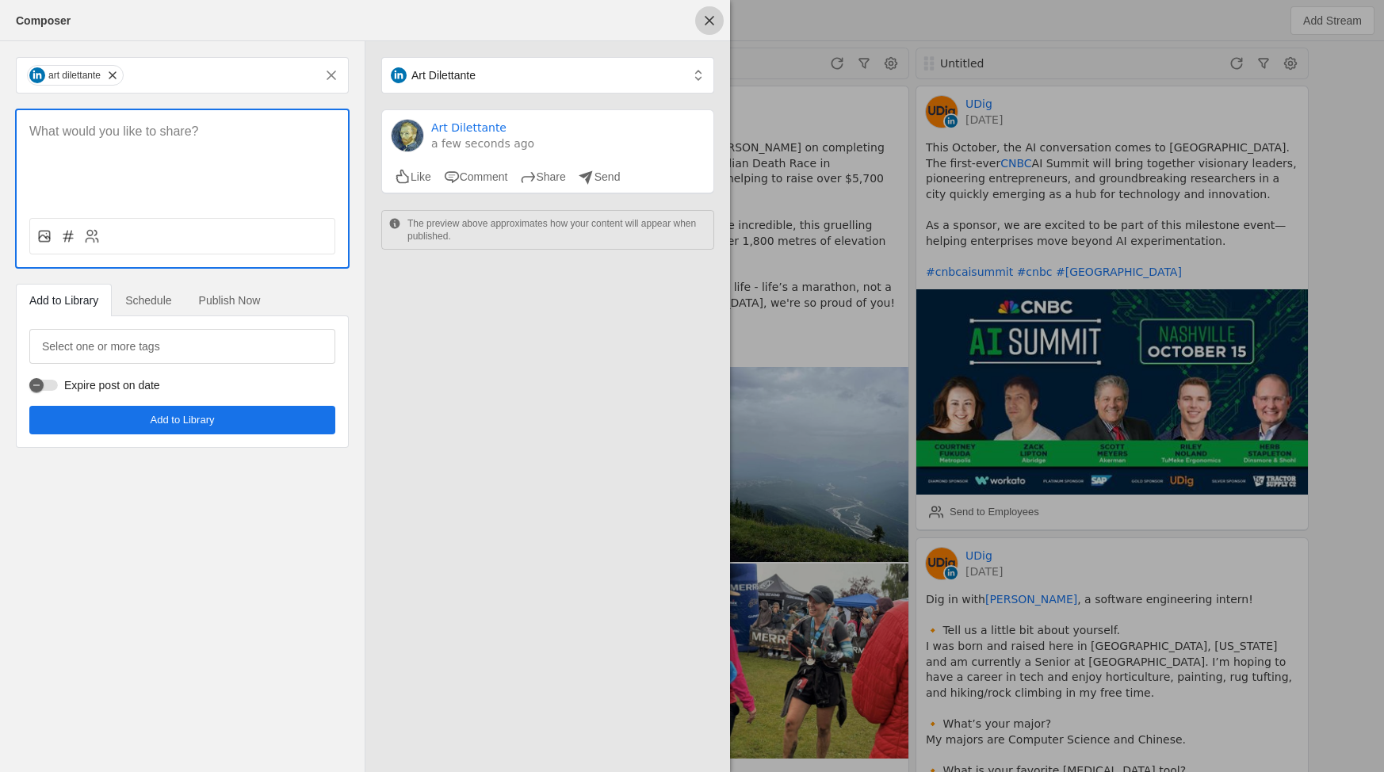
click at [709, 25] on span "undefined" at bounding box center [709, 20] width 29 height 29
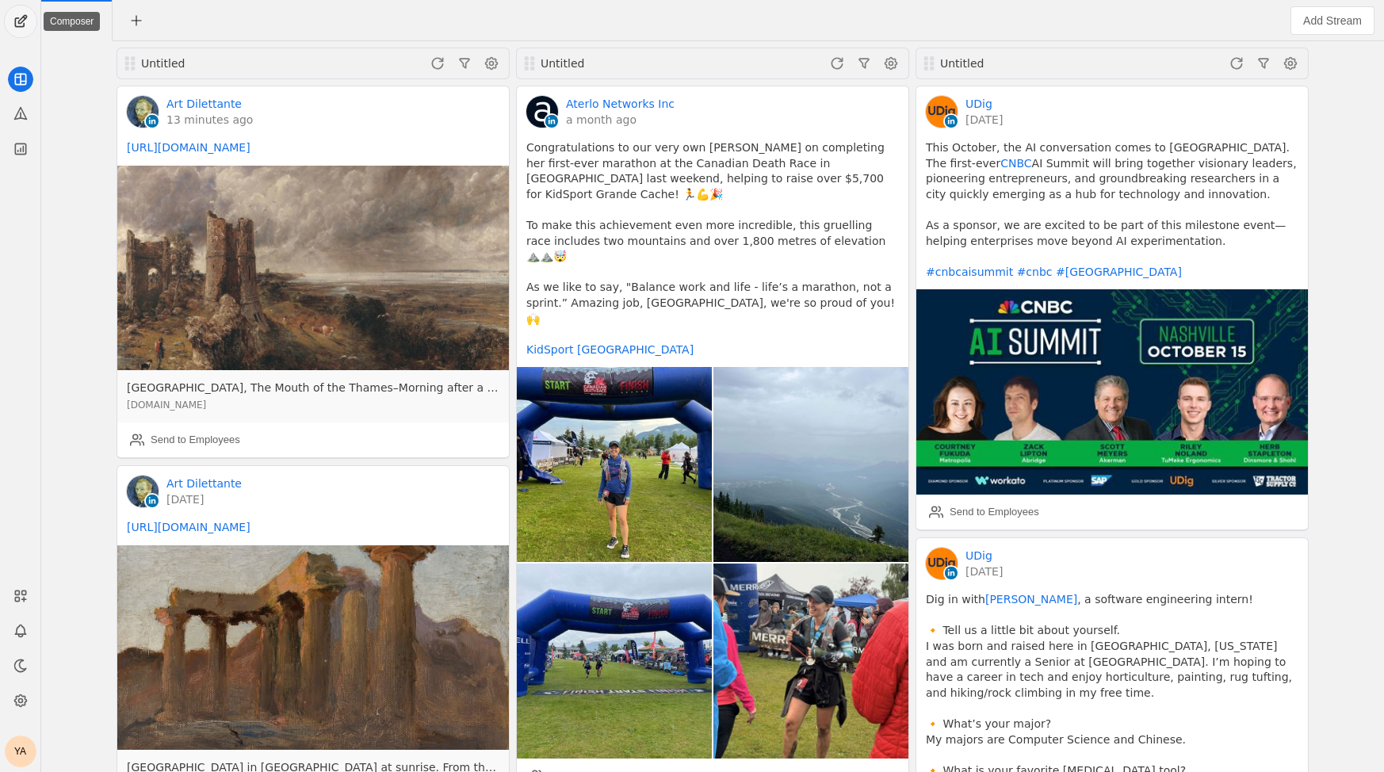
click at [14, 25] on span "undefined" at bounding box center [21, 22] width 32 height 32
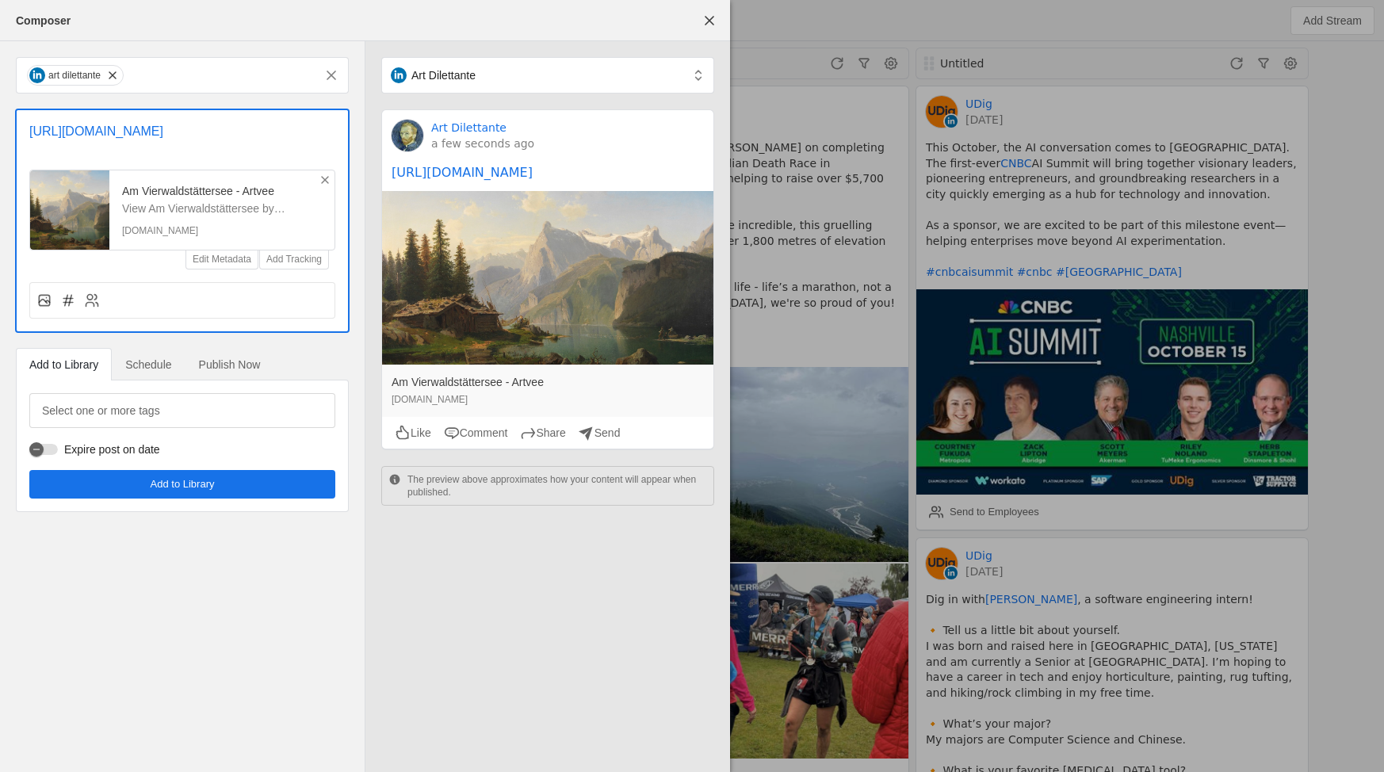
click at [243, 371] on span "Publish Now" at bounding box center [230, 365] width 62 height 32
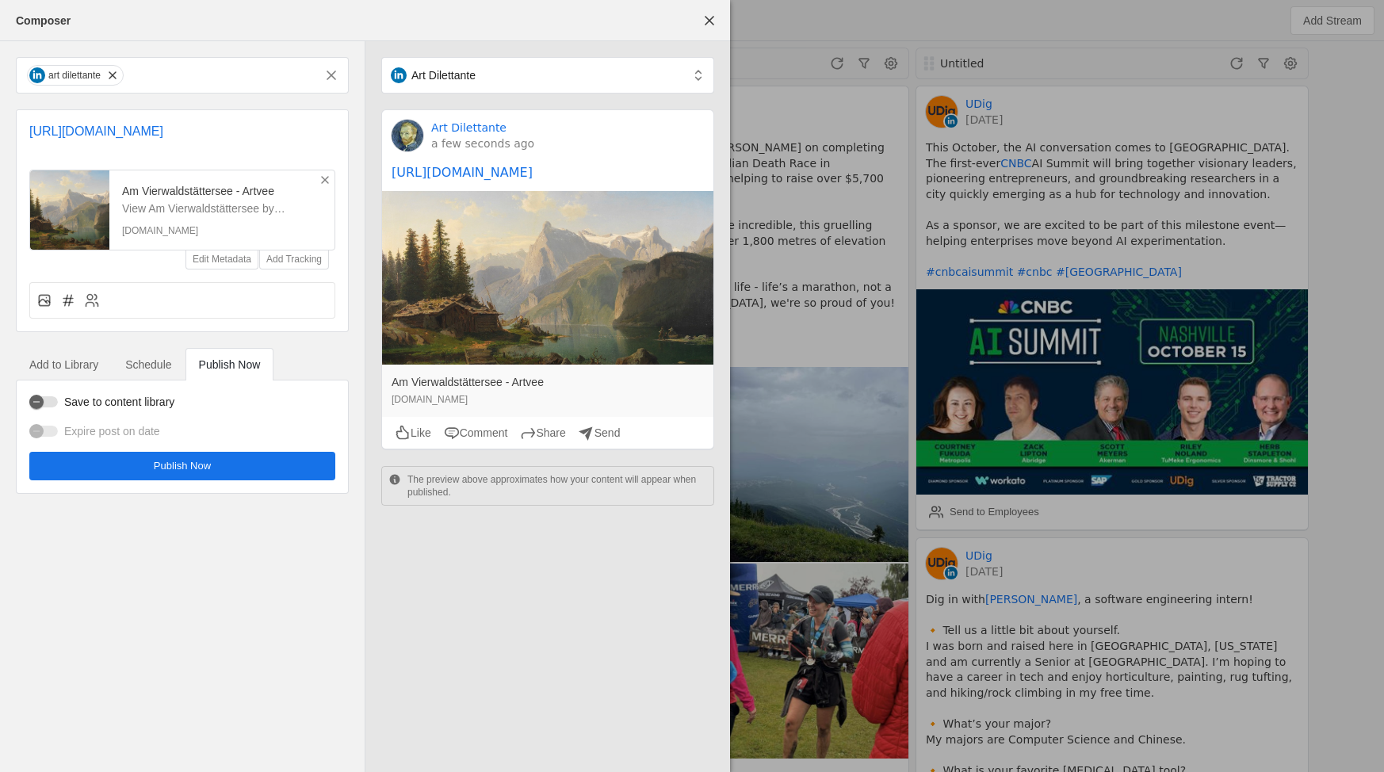
click at [199, 467] on span "Publish Now" at bounding box center [182, 466] width 57 height 16
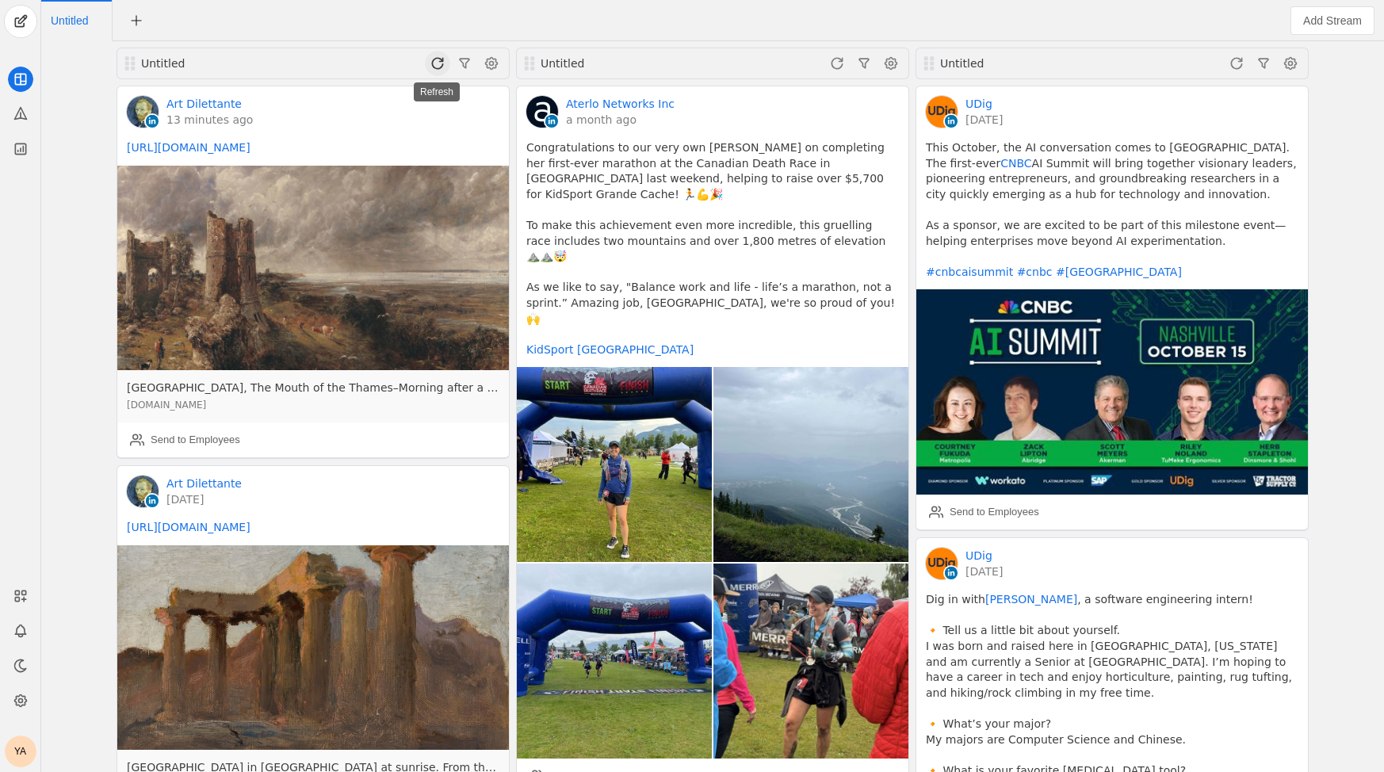
click at [437, 69] on span at bounding box center [437, 63] width 25 height 25
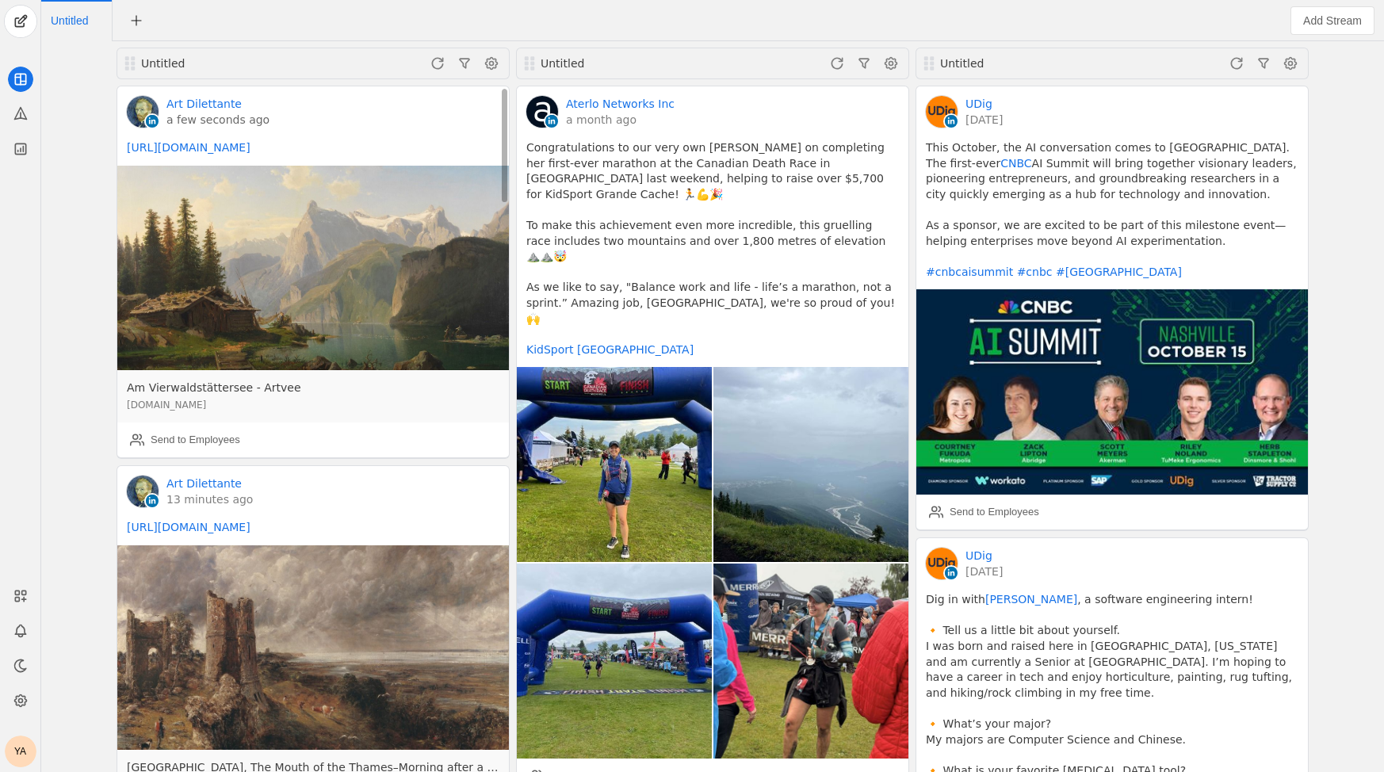
click at [241, 121] on link "a few seconds ago" at bounding box center [218, 120] width 103 height 16
click at [194, 440] on div "Send to Employees" at bounding box center [196, 440] width 90 height 16
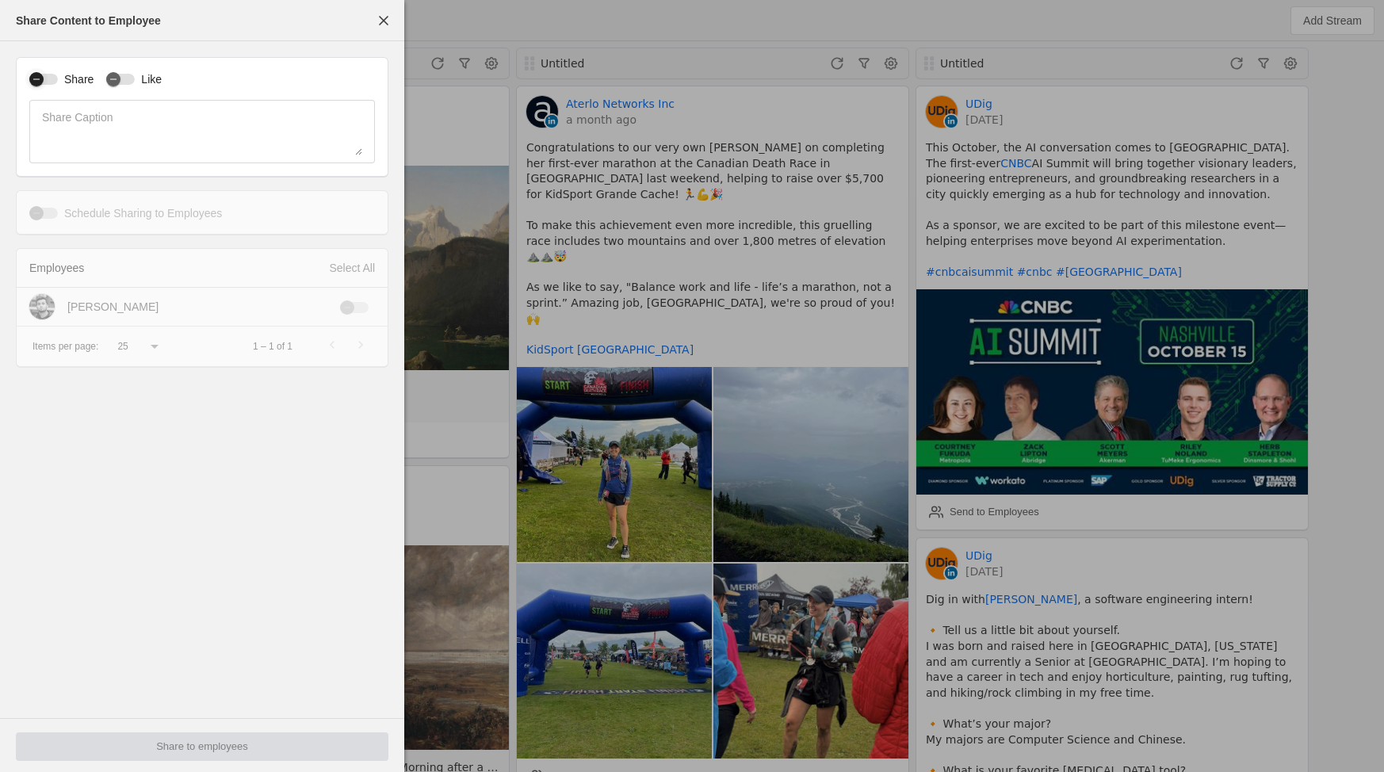
click at [38, 80] on icon "button" at bounding box center [37, 80] width 10 height 10
click at [342, 311] on div "button" at bounding box center [347, 308] width 14 height 14
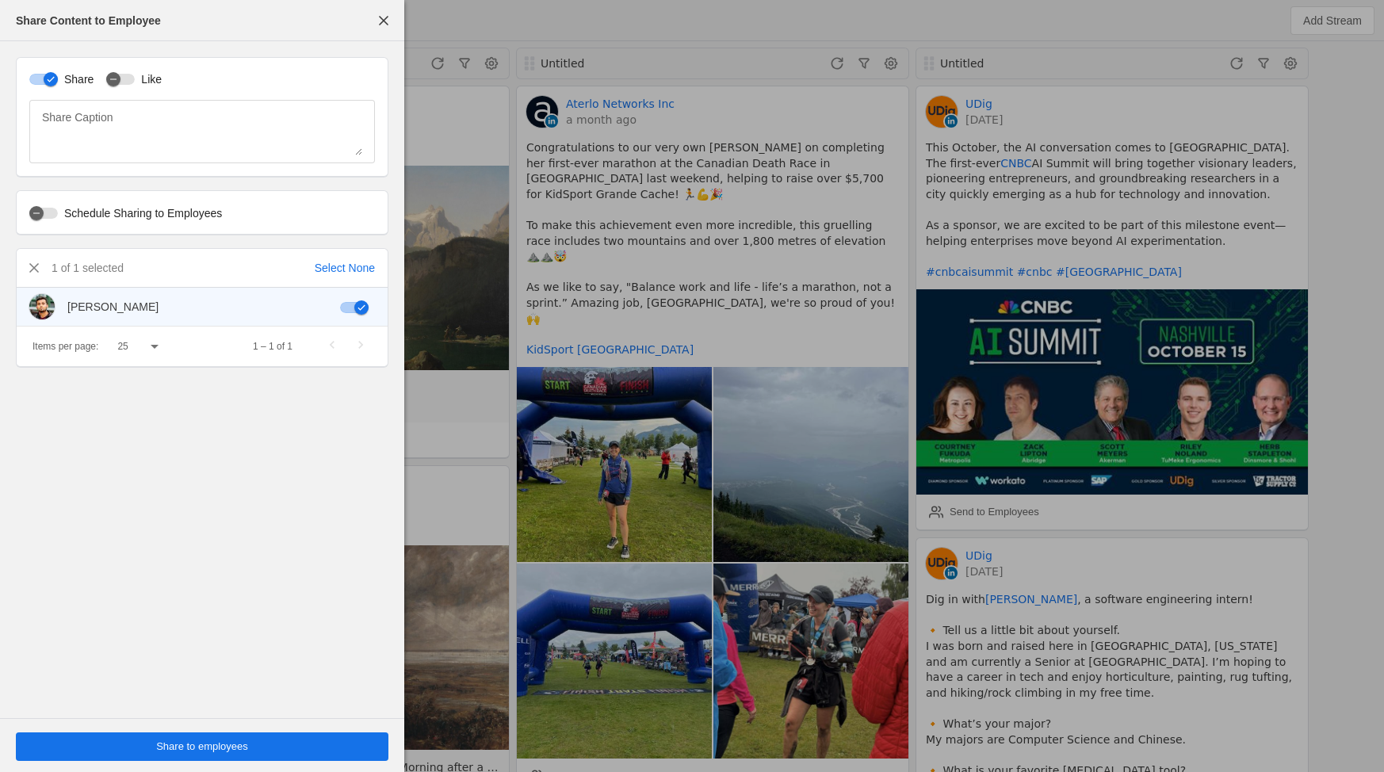
click at [209, 749] on span "Share to employees" at bounding box center [202, 747] width 92 height 16
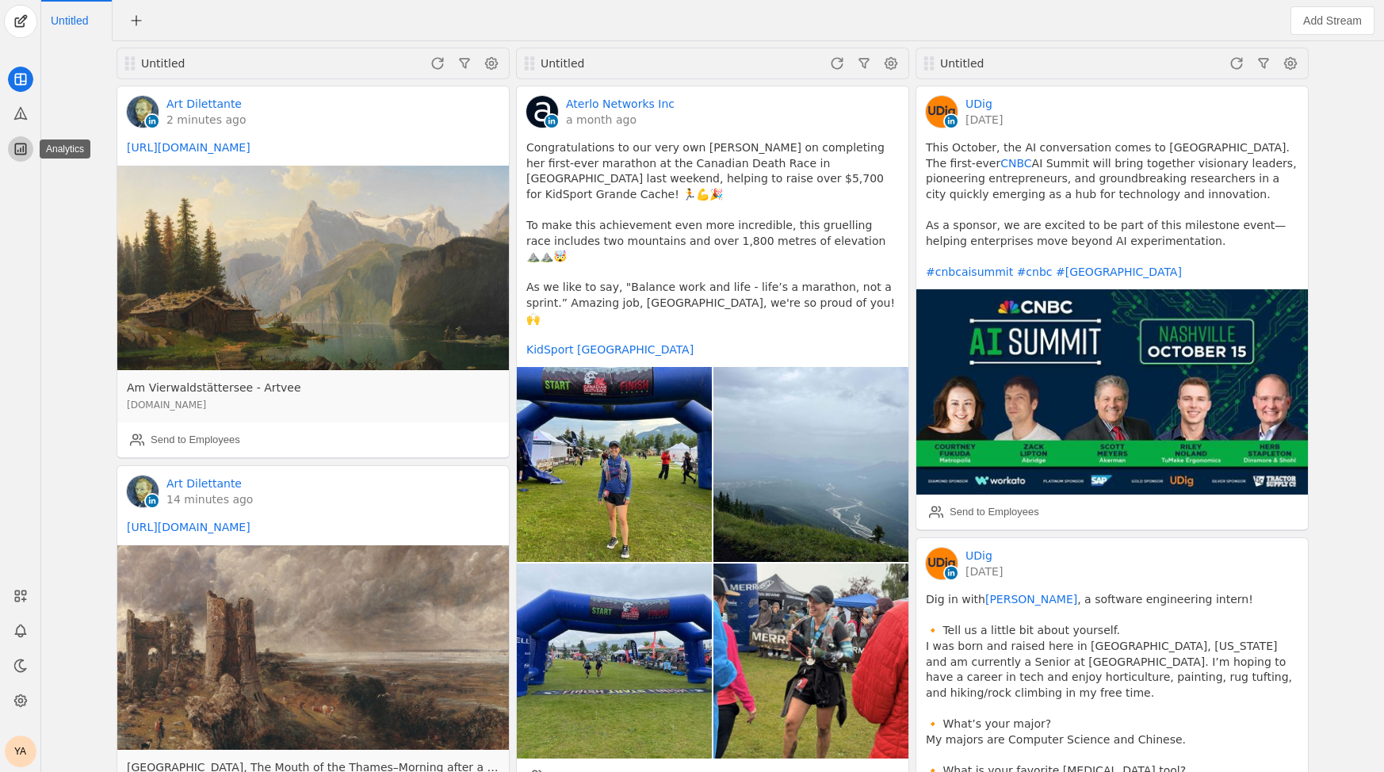
click at [15, 153] on icon at bounding box center [20, 149] width 10 height 10
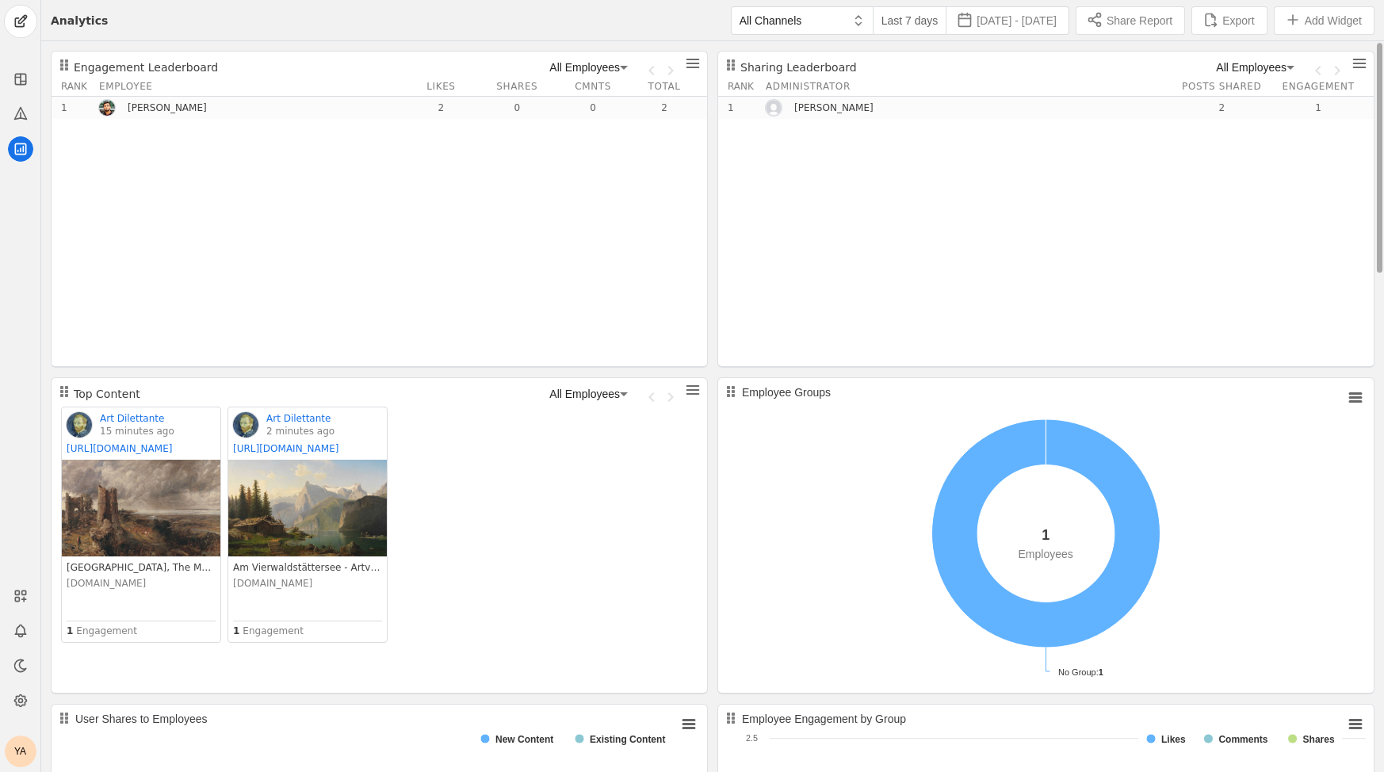
click at [621, 64] on icon at bounding box center [623, 67] width 19 height 19
click at [607, 65] on div at bounding box center [692, 386] width 1384 height 772
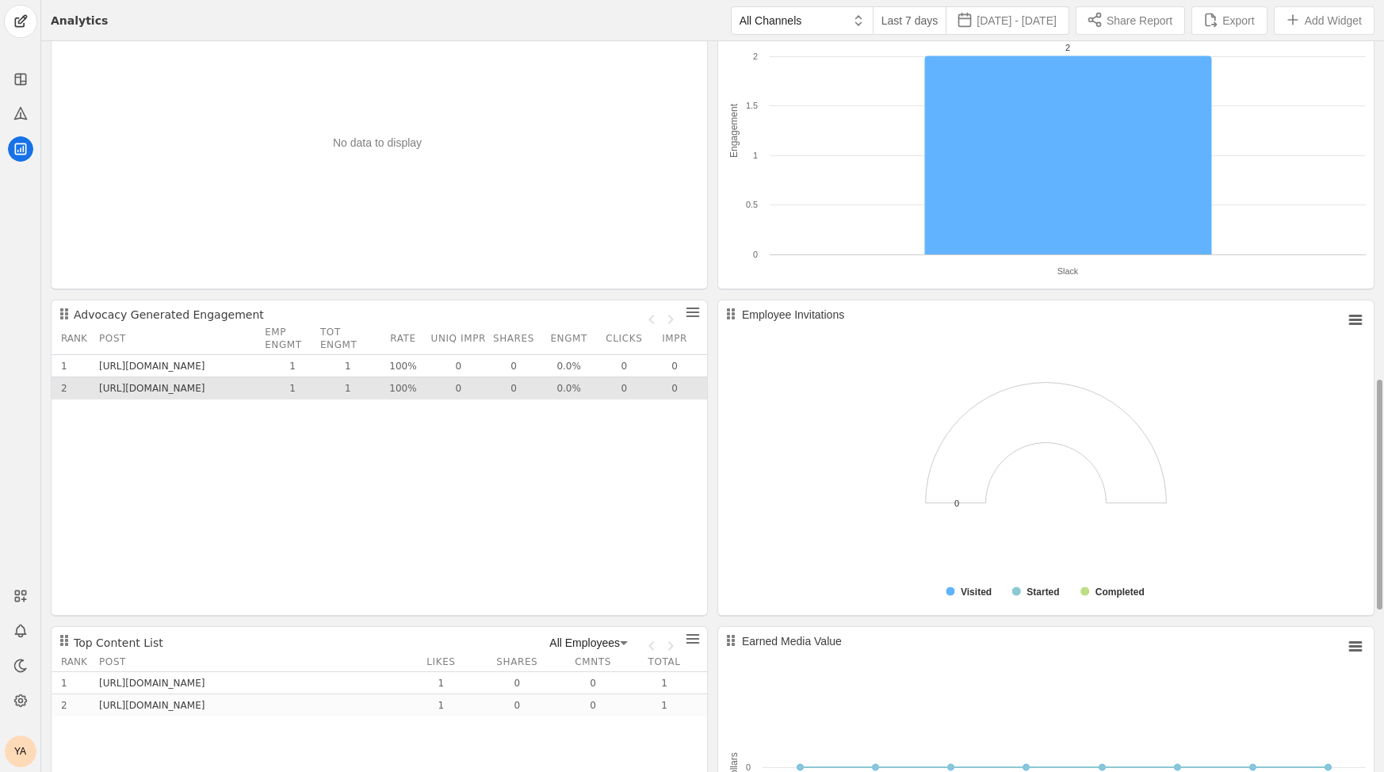
scroll to position [1076, 0]
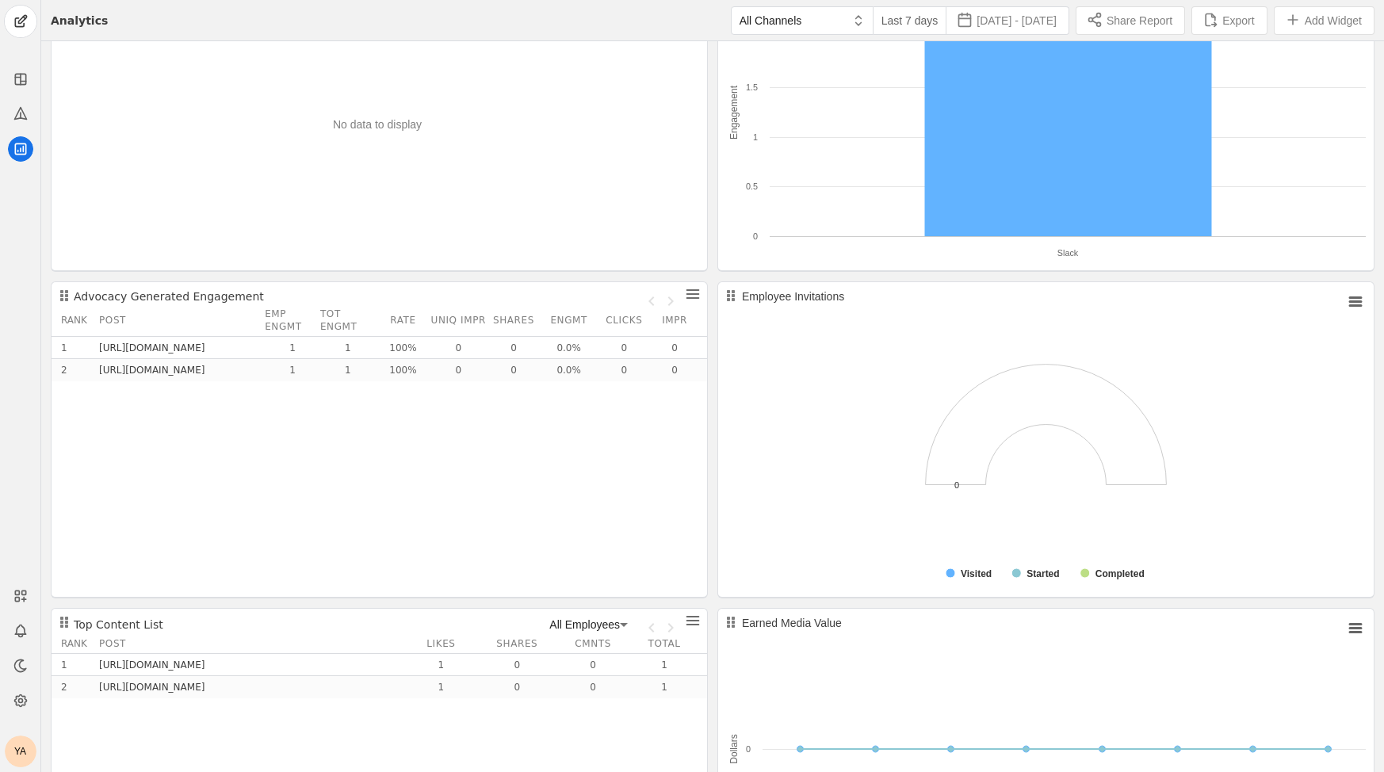
click at [25, 746] on div "YA" at bounding box center [21, 752] width 32 height 32
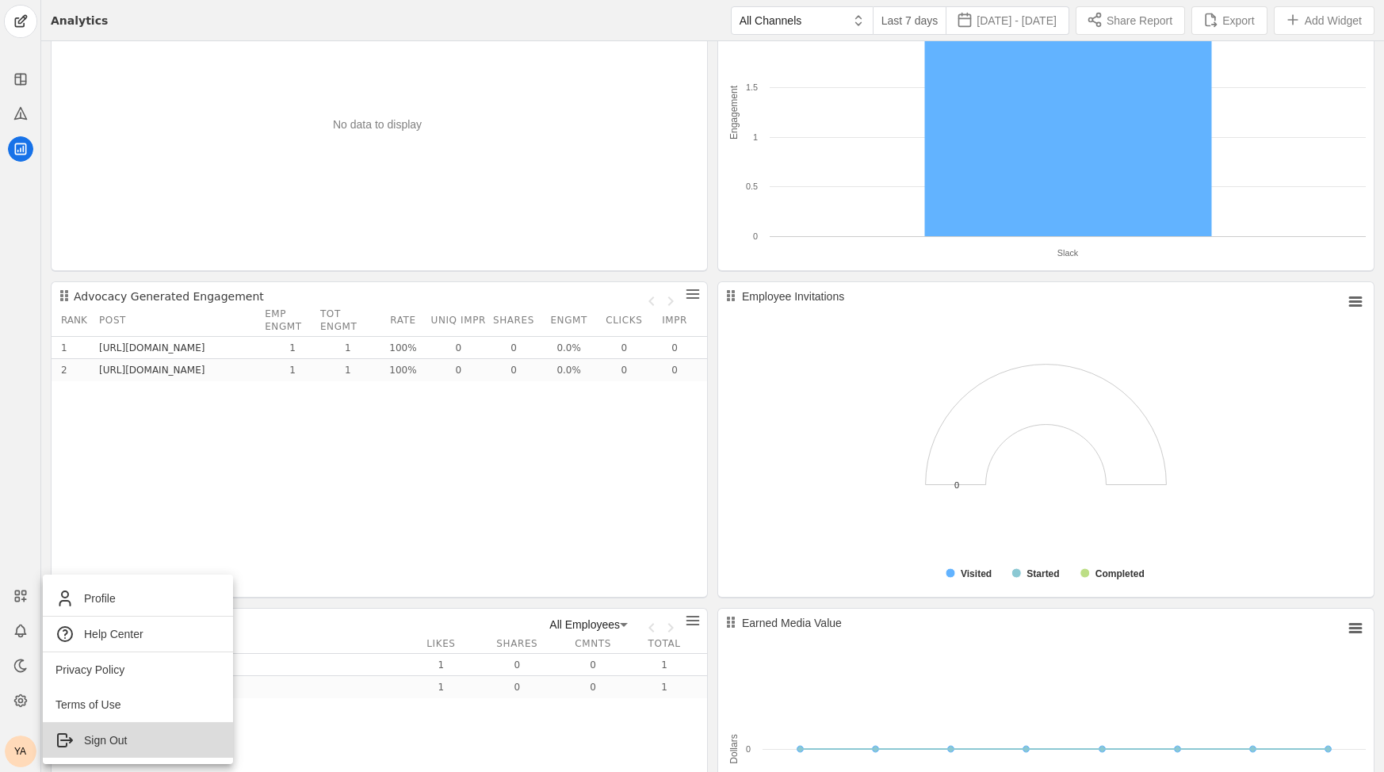
click at [139, 750] on link "Sign Out" at bounding box center [138, 740] width 190 height 35
